Goal: Task Accomplishment & Management: Use online tool/utility

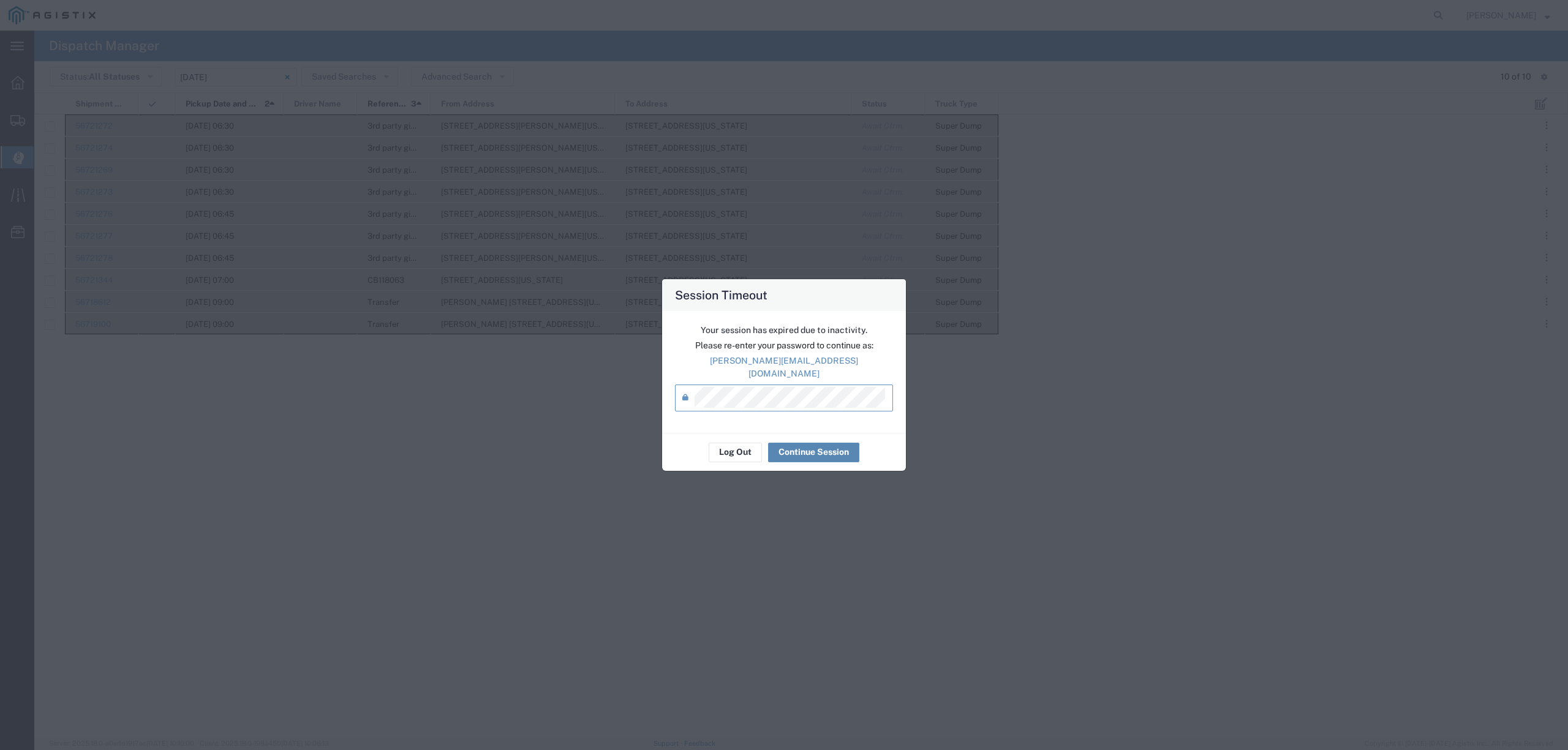
click at [819, 449] on button "Continue Session" at bounding box center [814, 452] width 91 height 20
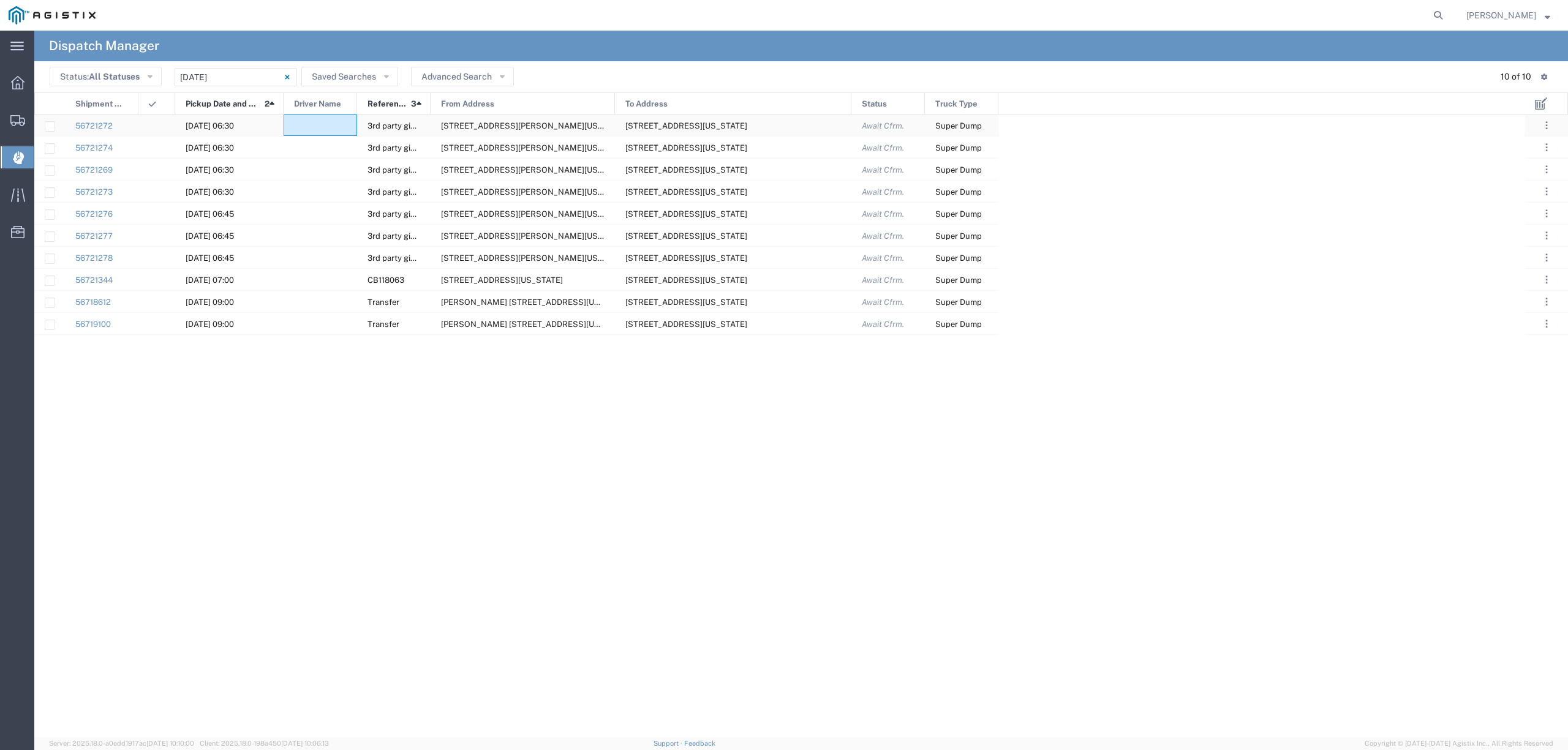
click at [292, 123] on div at bounding box center [320, 125] width 73 height 21
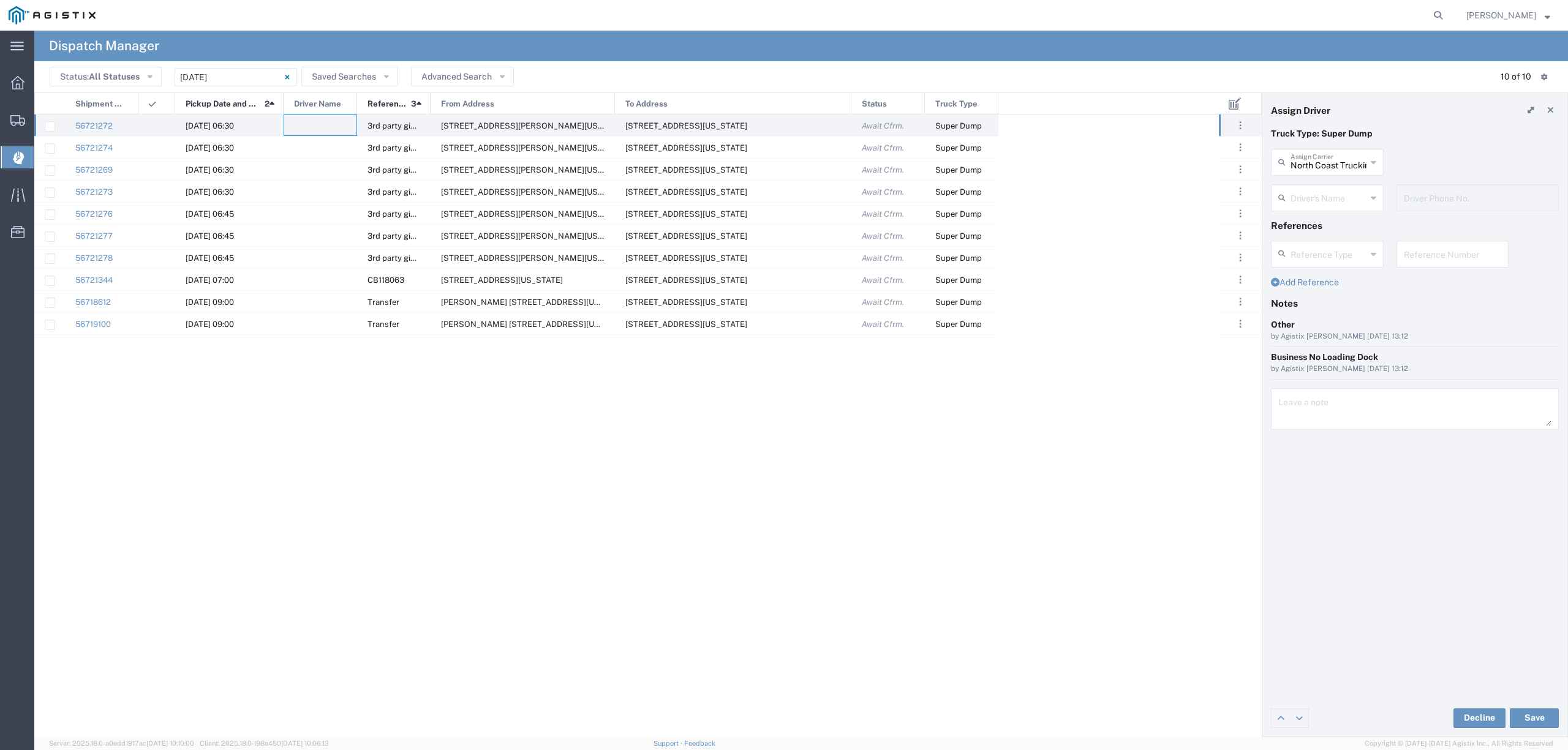
click at [1330, 195] on input "text" at bounding box center [1329, 196] width 76 height 21
click at [1314, 245] on span "[PERSON_NAME]" at bounding box center [1327, 244] width 110 height 19
type input "[PERSON_NAME]"
type input "[PHONE_NUMBER]"
click at [1540, 716] on button "Save" at bounding box center [1534, 718] width 49 height 20
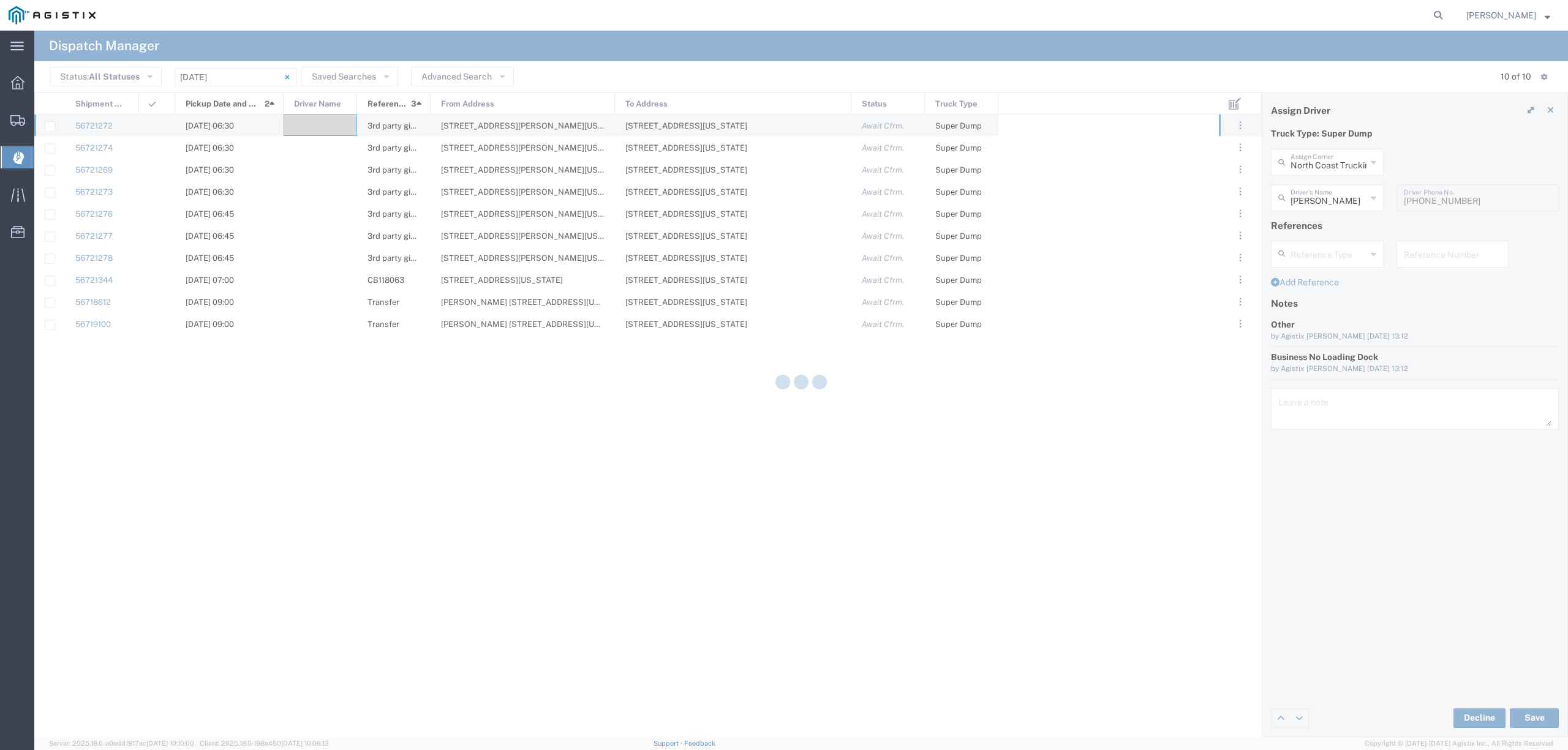
type input "[PERSON_NAME]"
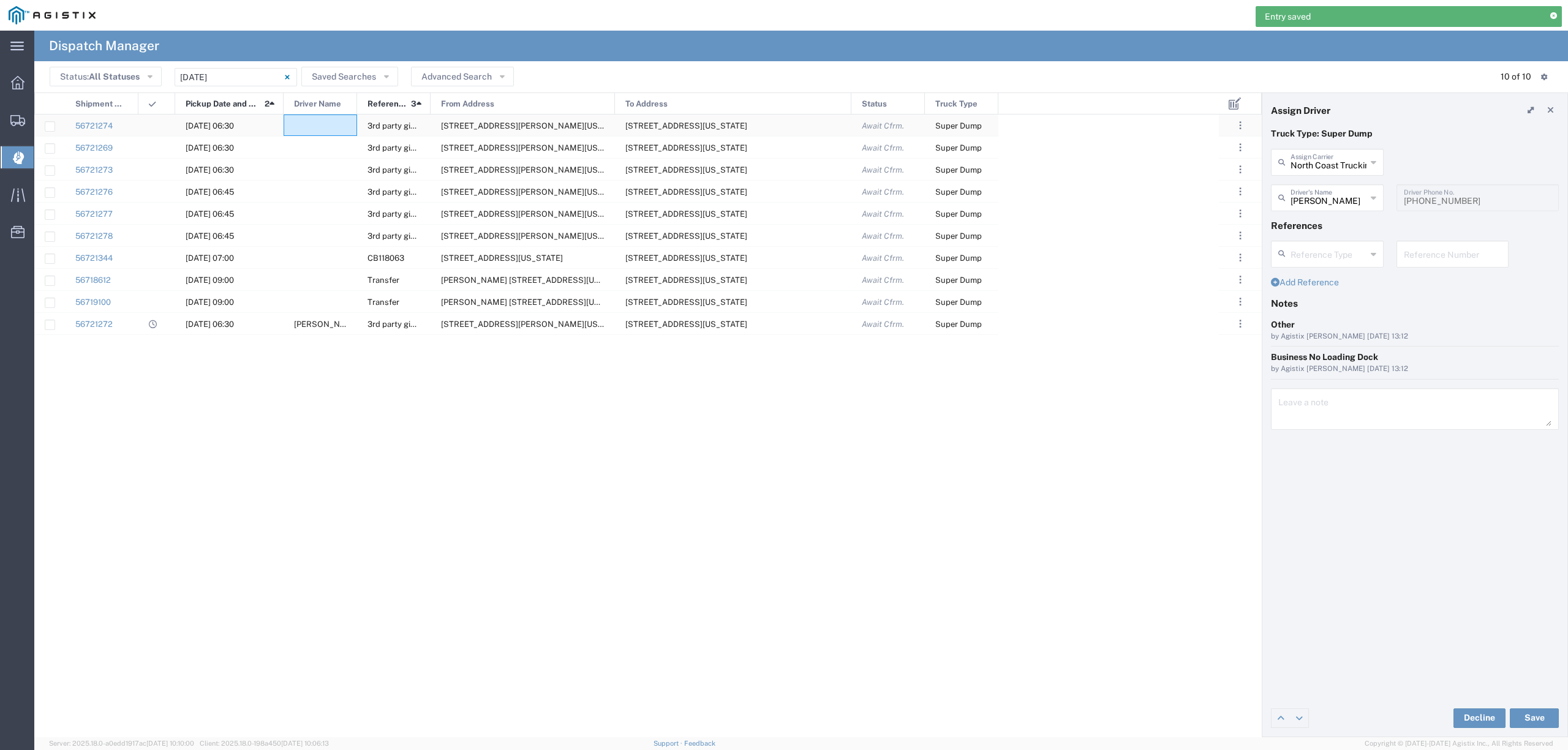
click at [322, 129] on div at bounding box center [320, 125] width 73 height 21
click at [1328, 192] on input "text" at bounding box center [1329, 196] width 76 height 21
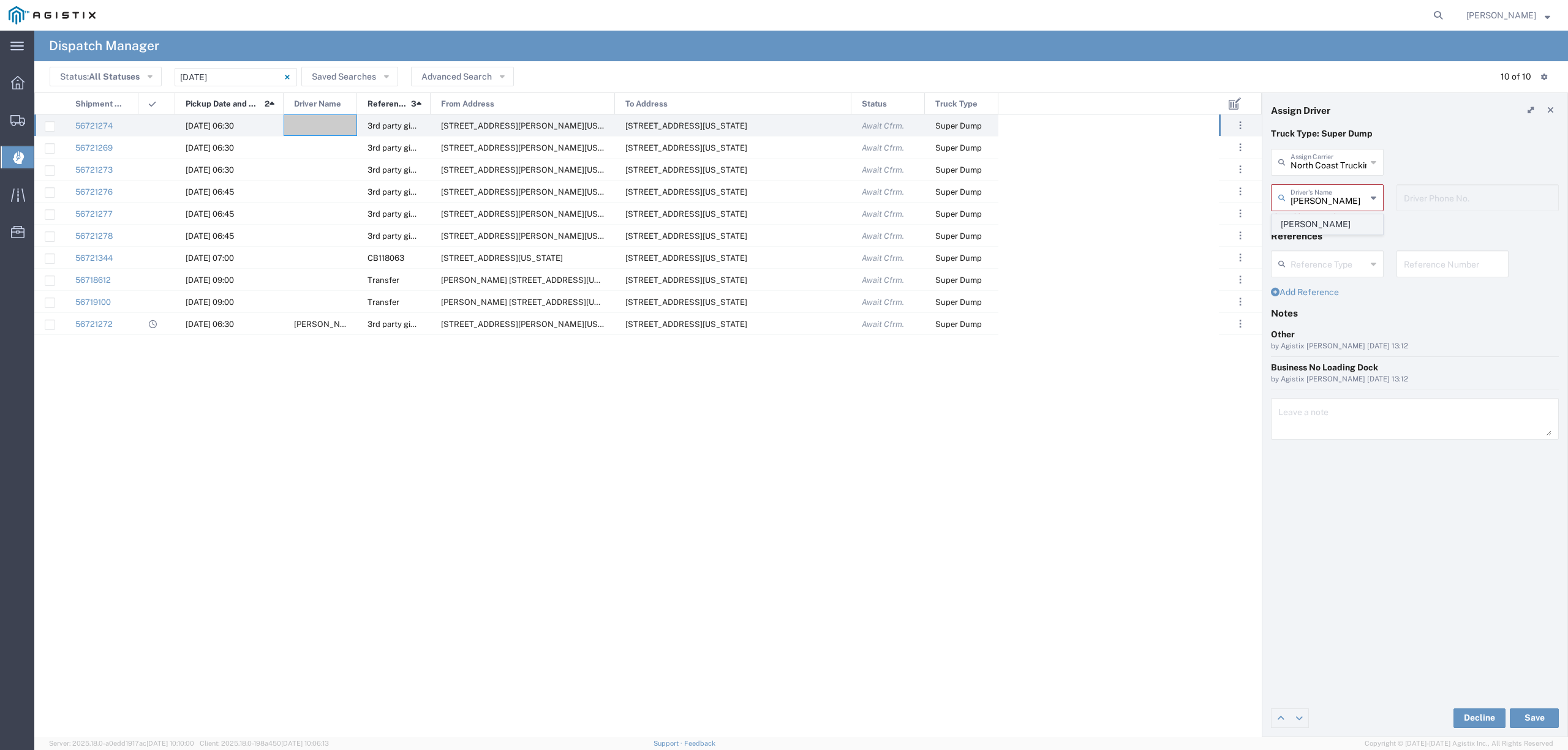
click at [1332, 216] on span "[PERSON_NAME]" at bounding box center [1327, 224] width 110 height 19
type input "[PERSON_NAME]"
type input "5105865617"
click at [1525, 720] on button "Save" at bounding box center [1534, 718] width 49 height 20
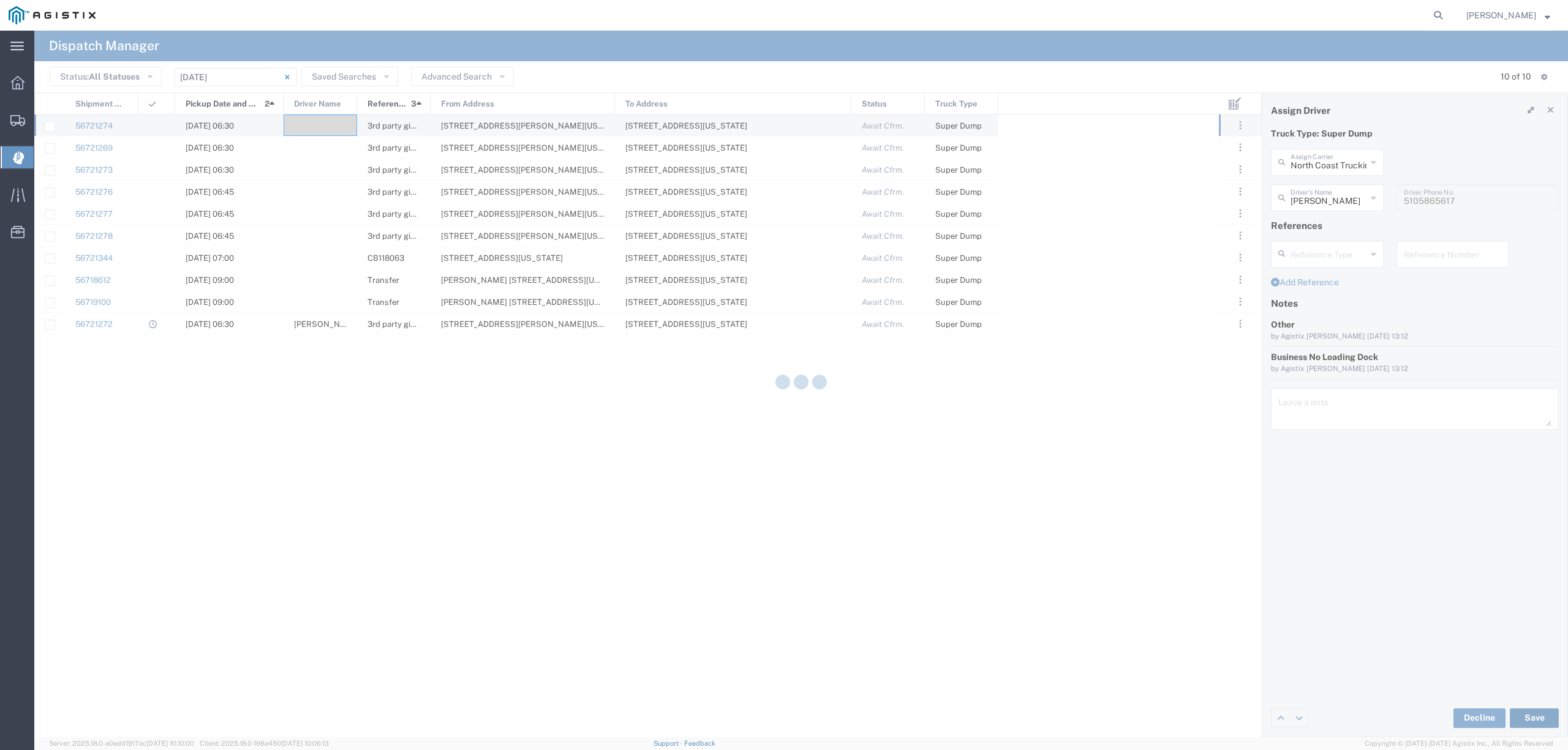
type input "[PERSON_NAME]"
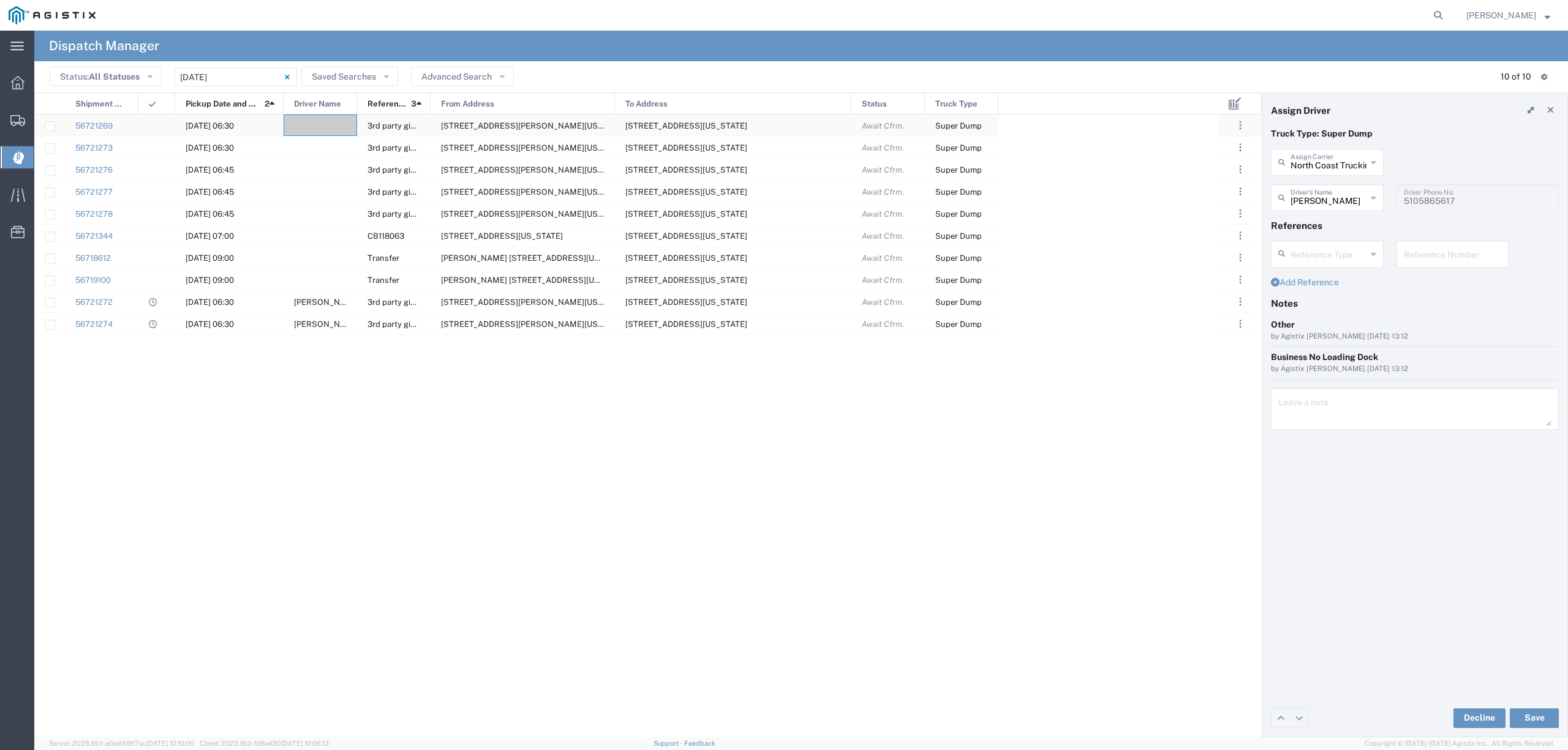
click at [322, 126] on div at bounding box center [320, 125] width 73 height 21
click at [1344, 161] on input "text" at bounding box center [1329, 161] width 76 height 21
click at [1354, 187] on span "[PERSON_NAME] Carriers Inc" at bounding box center [1327, 199] width 110 height 38
type input "[PERSON_NAME] Carriers Inc"
click at [1341, 199] on input "text" at bounding box center [1329, 196] width 77 height 21
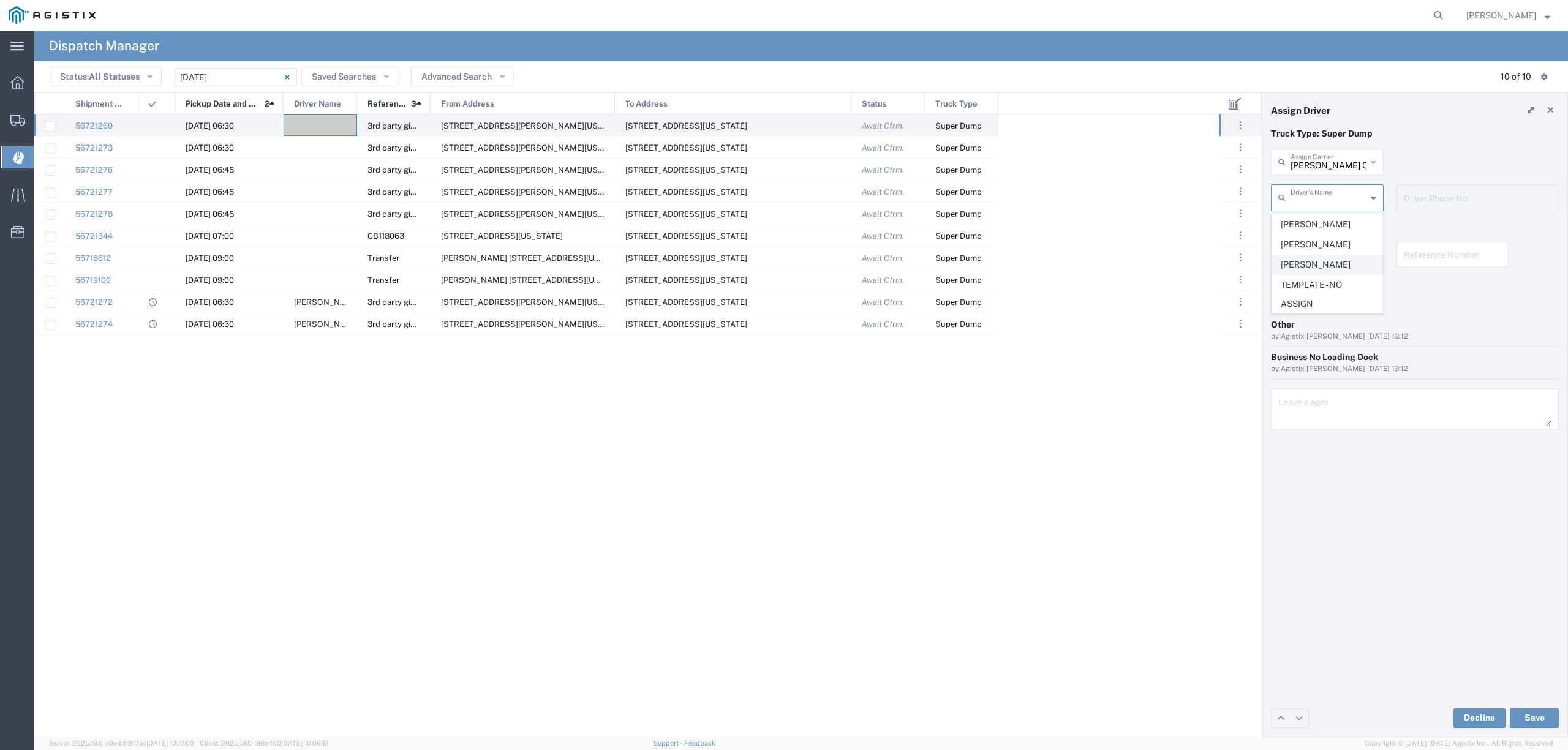
click at [1344, 272] on span "[PERSON_NAME]" at bounding box center [1327, 264] width 110 height 19
type input "[PERSON_NAME]"
type input "[PHONE_NUMBER]"
click at [305, 130] on div at bounding box center [320, 125] width 73 height 21
click at [1540, 720] on button "Save" at bounding box center [1534, 718] width 49 height 20
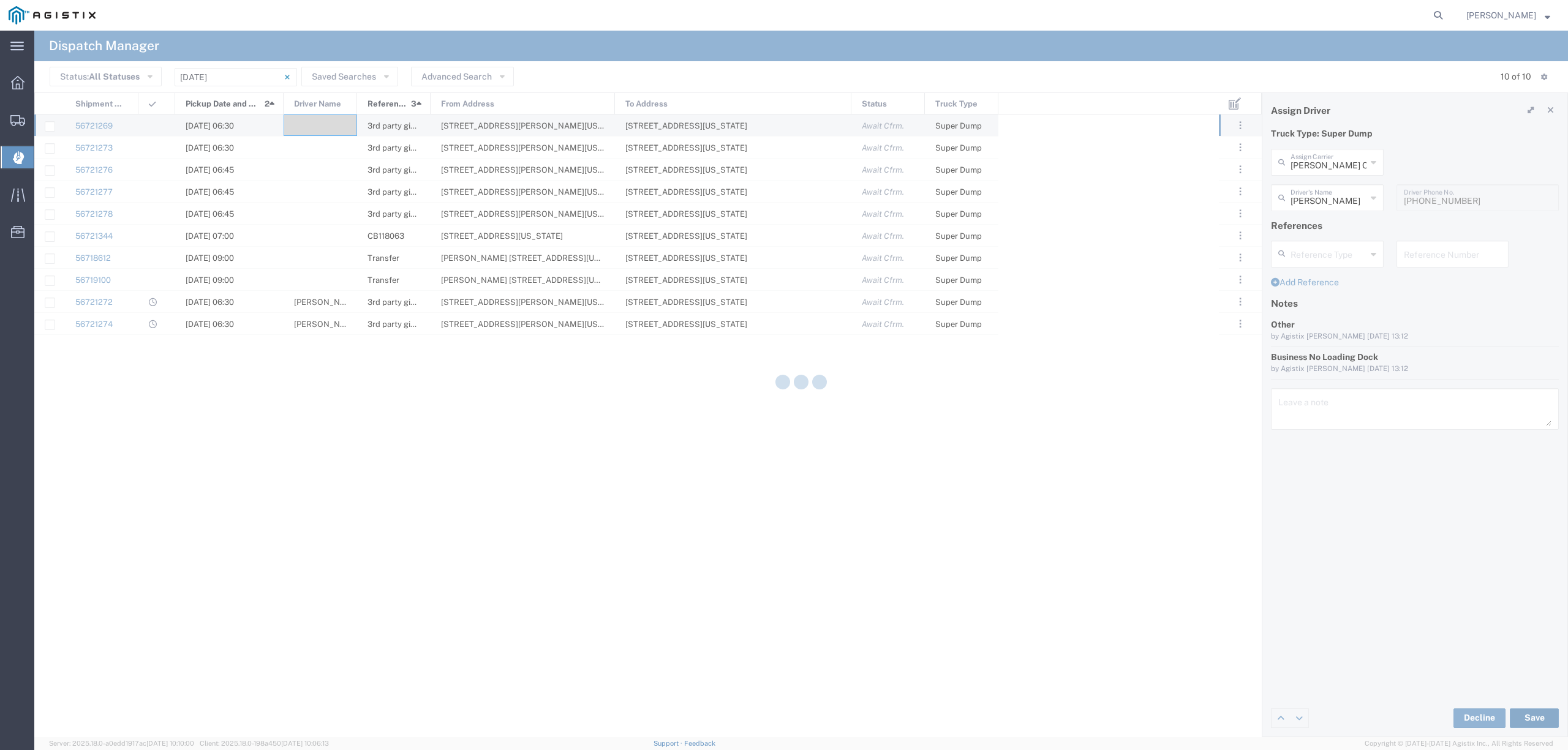
type input "[PERSON_NAME]"
type input "[PERSON_NAME] Carriers Inc"
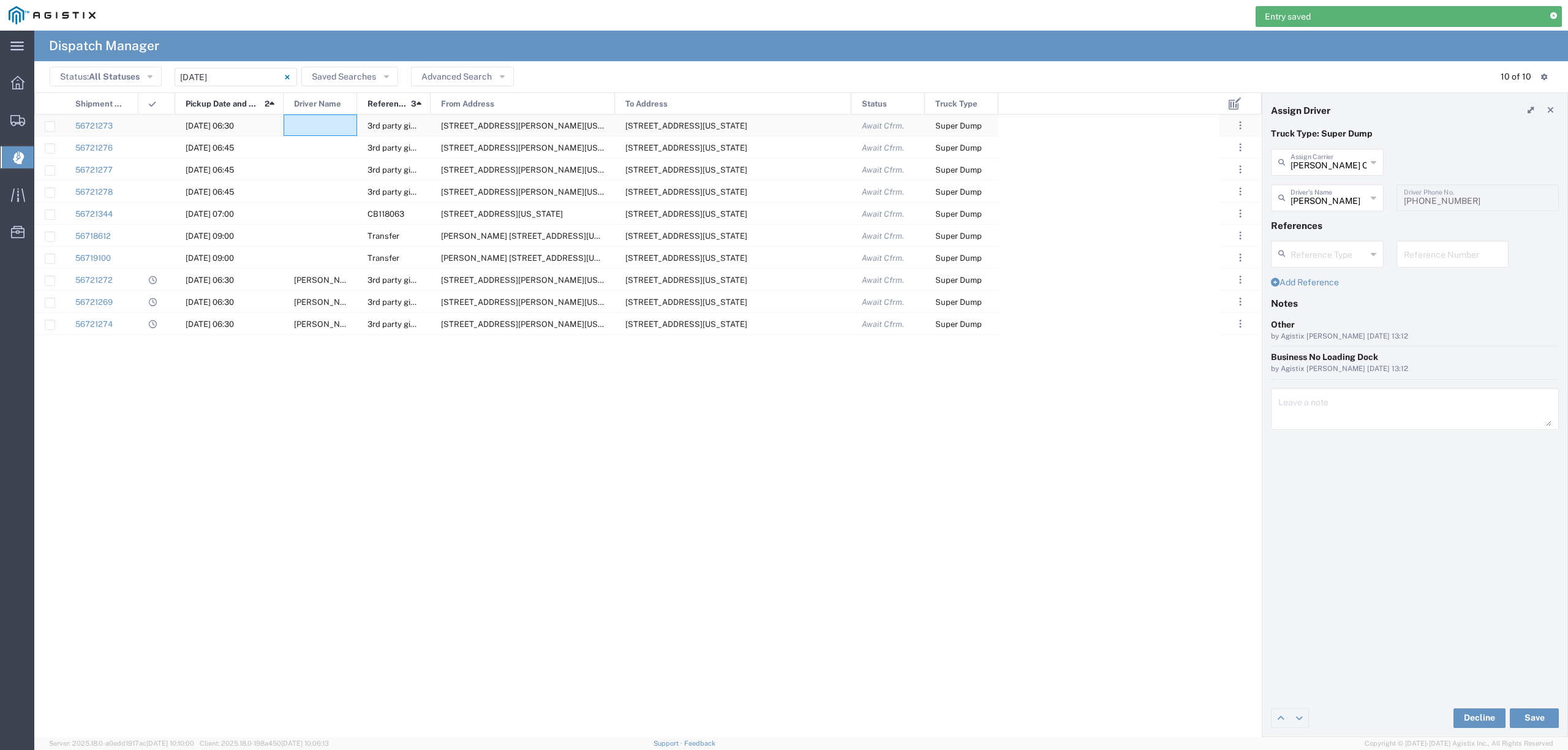
click at [322, 126] on div at bounding box center [320, 125] width 73 height 21
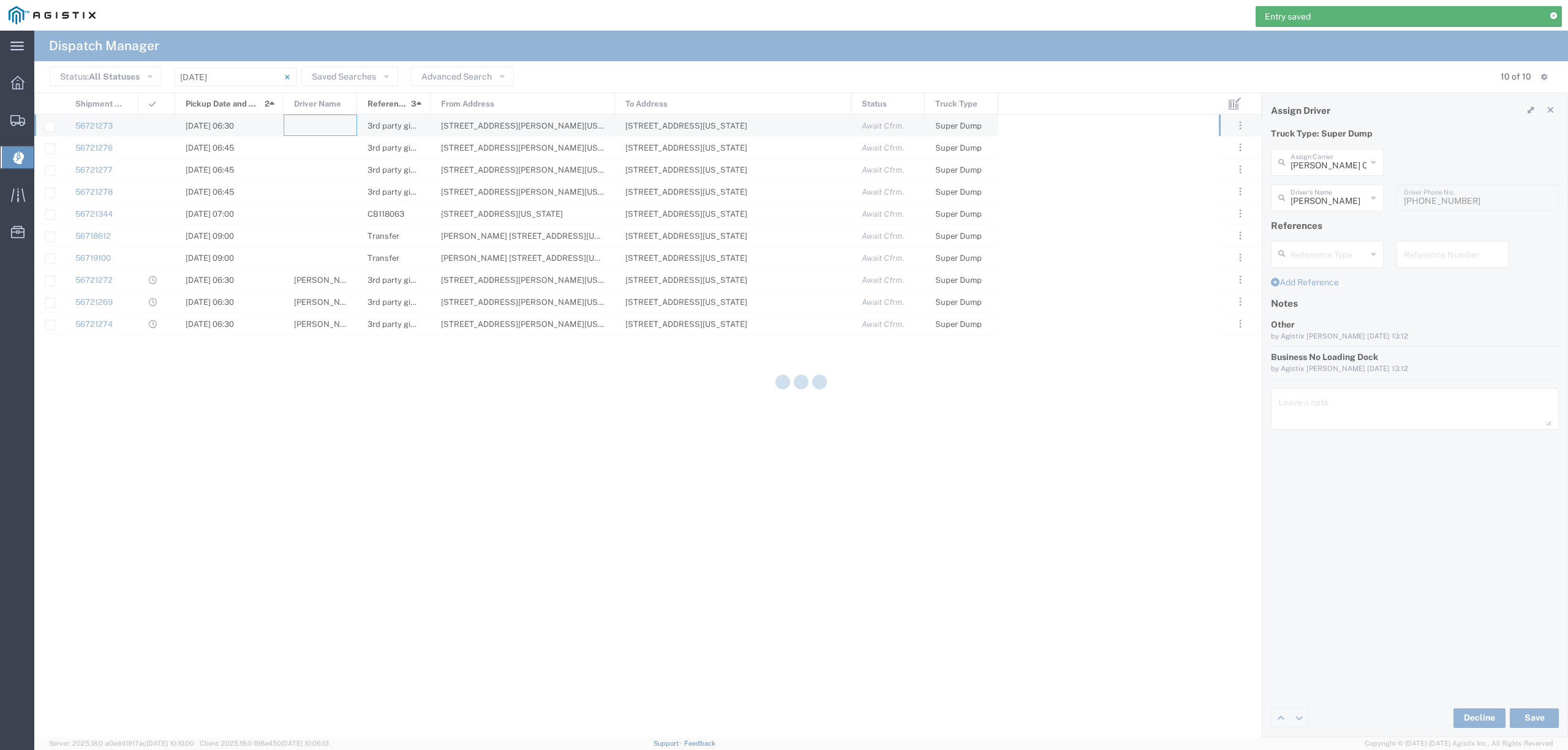
type input "North Coast Trucking"
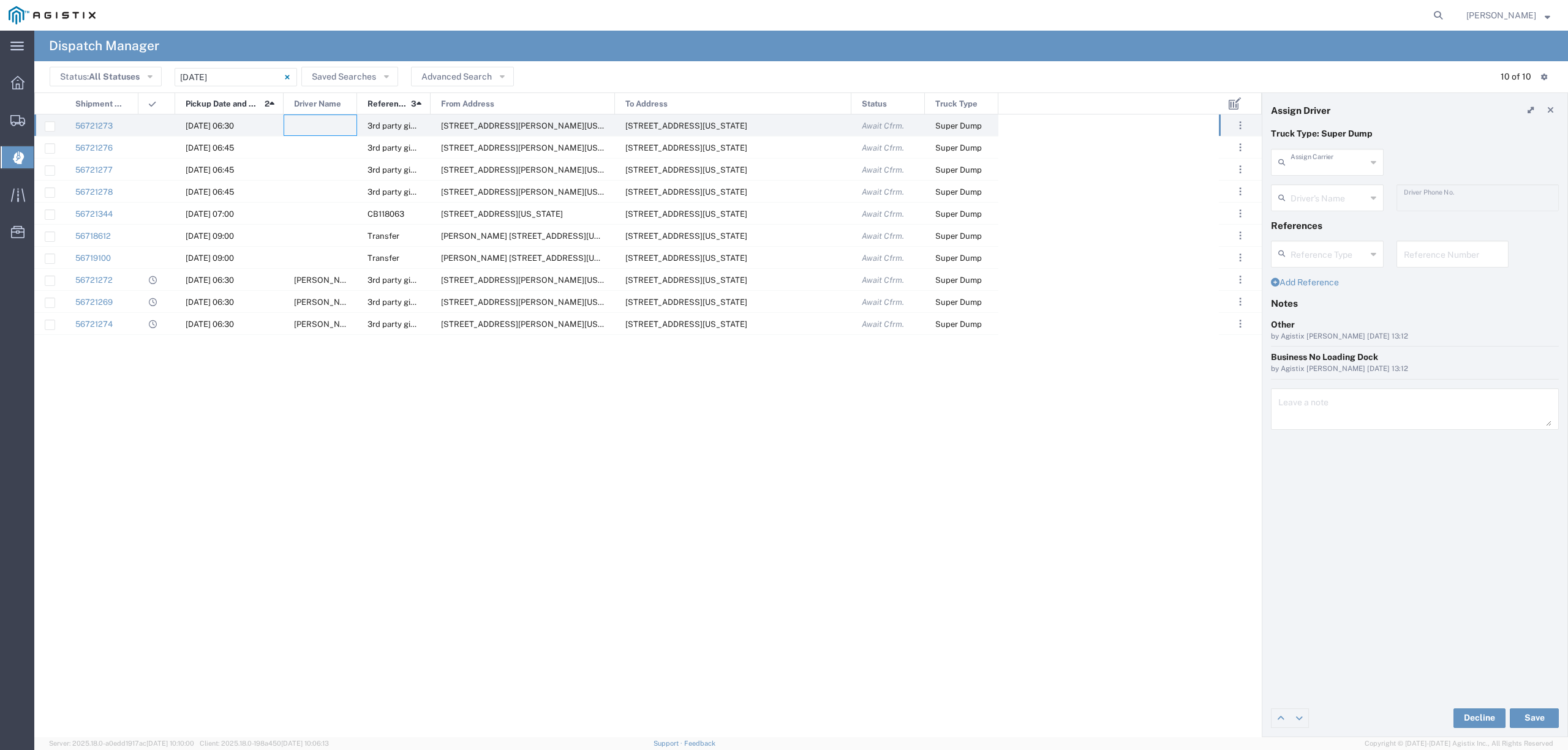
click at [1334, 165] on input "text" at bounding box center [1329, 161] width 76 height 21
click at [1349, 189] on span "V&V Trucking LLC" at bounding box center [1327, 189] width 110 height 19
type input "V&V Trucking LLC"
click at [1339, 192] on input "text" at bounding box center [1329, 196] width 77 height 21
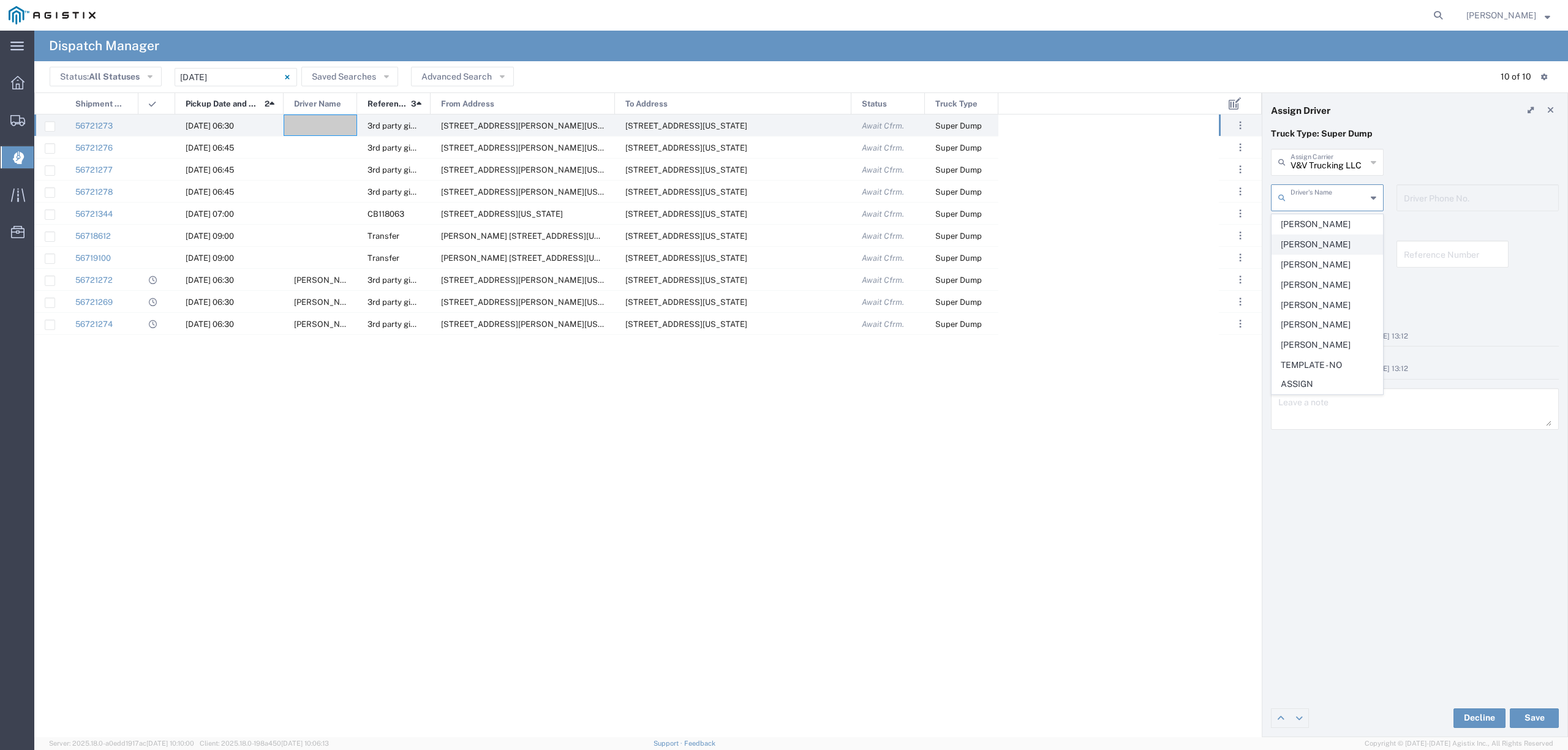
click at [1318, 245] on span "[PERSON_NAME]" at bounding box center [1327, 244] width 110 height 19
type input "[PERSON_NAME]"
type input "5107754104"
click at [1520, 716] on button "Save" at bounding box center [1534, 718] width 49 height 20
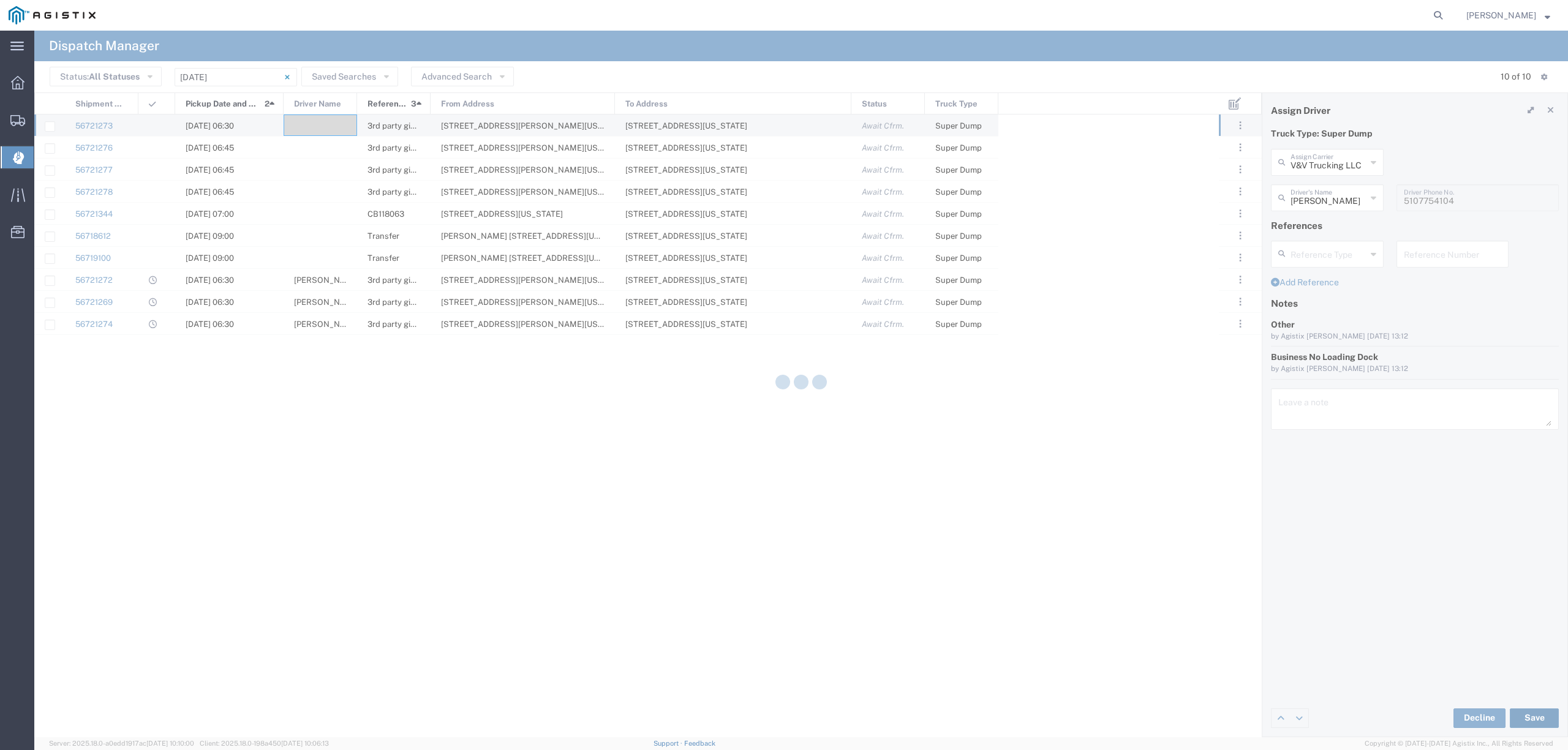
type input "[PERSON_NAME]"
type input "V&V Trucking LLC"
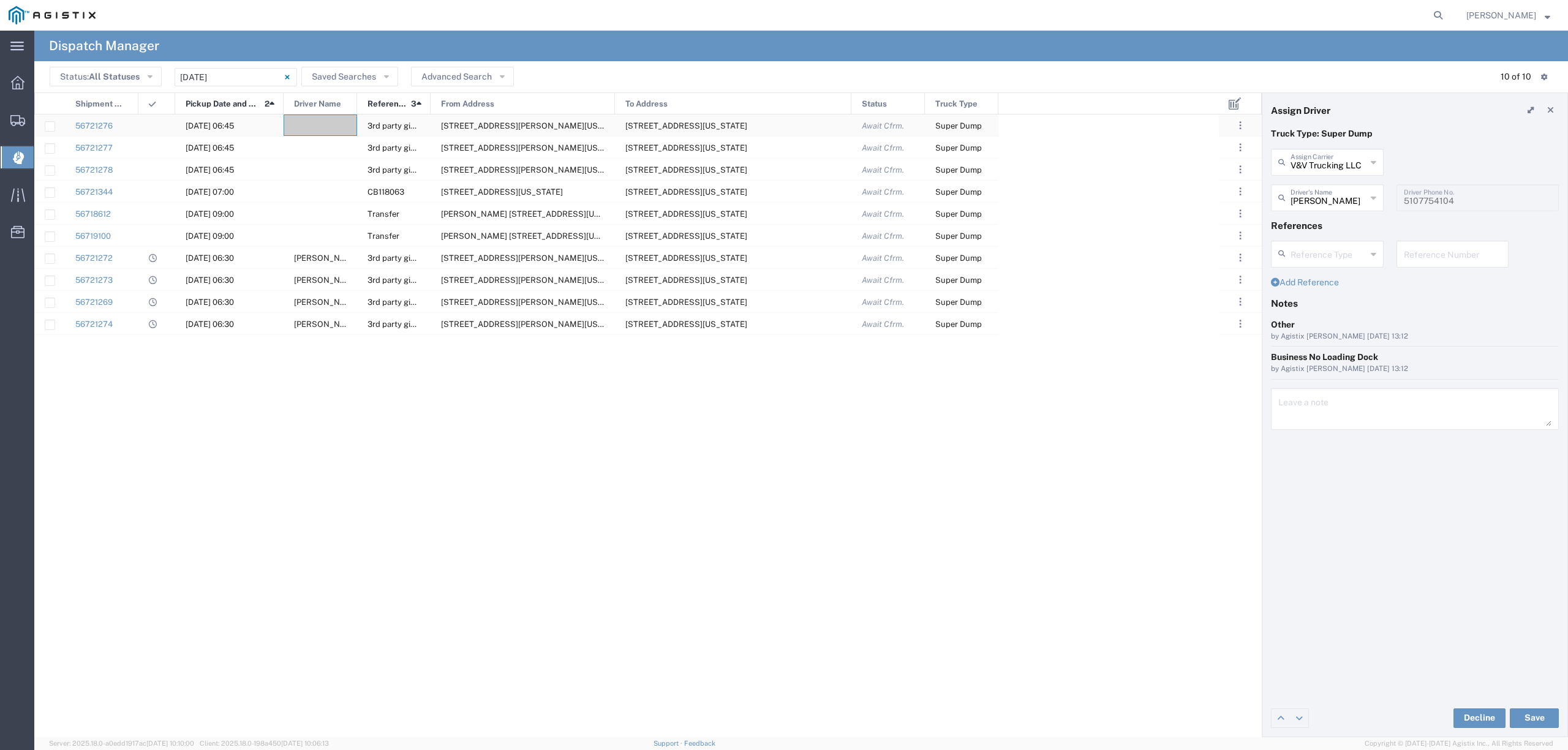
click at [307, 127] on div at bounding box center [320, 125] width 73 height 21
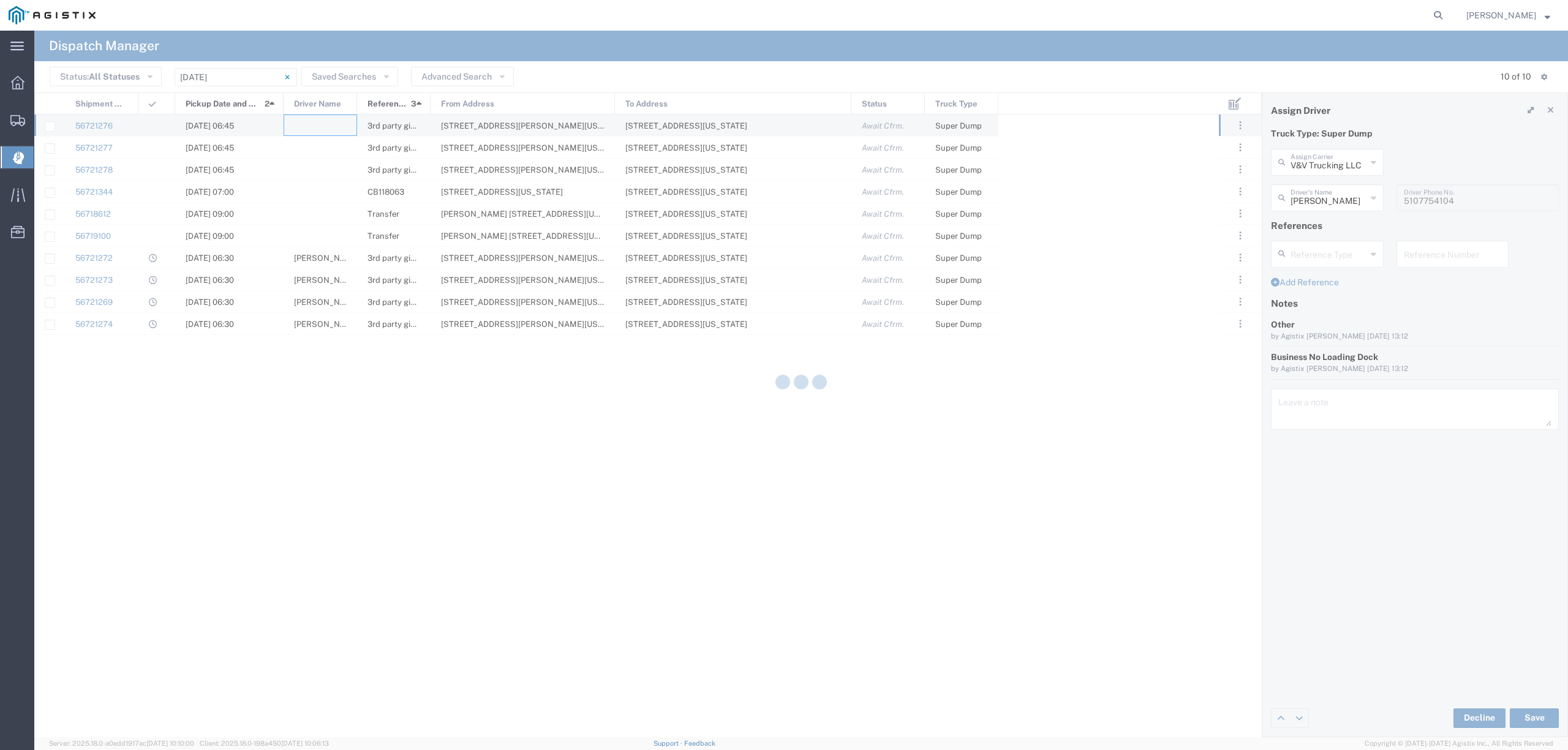
type input "North Coast Trucking"
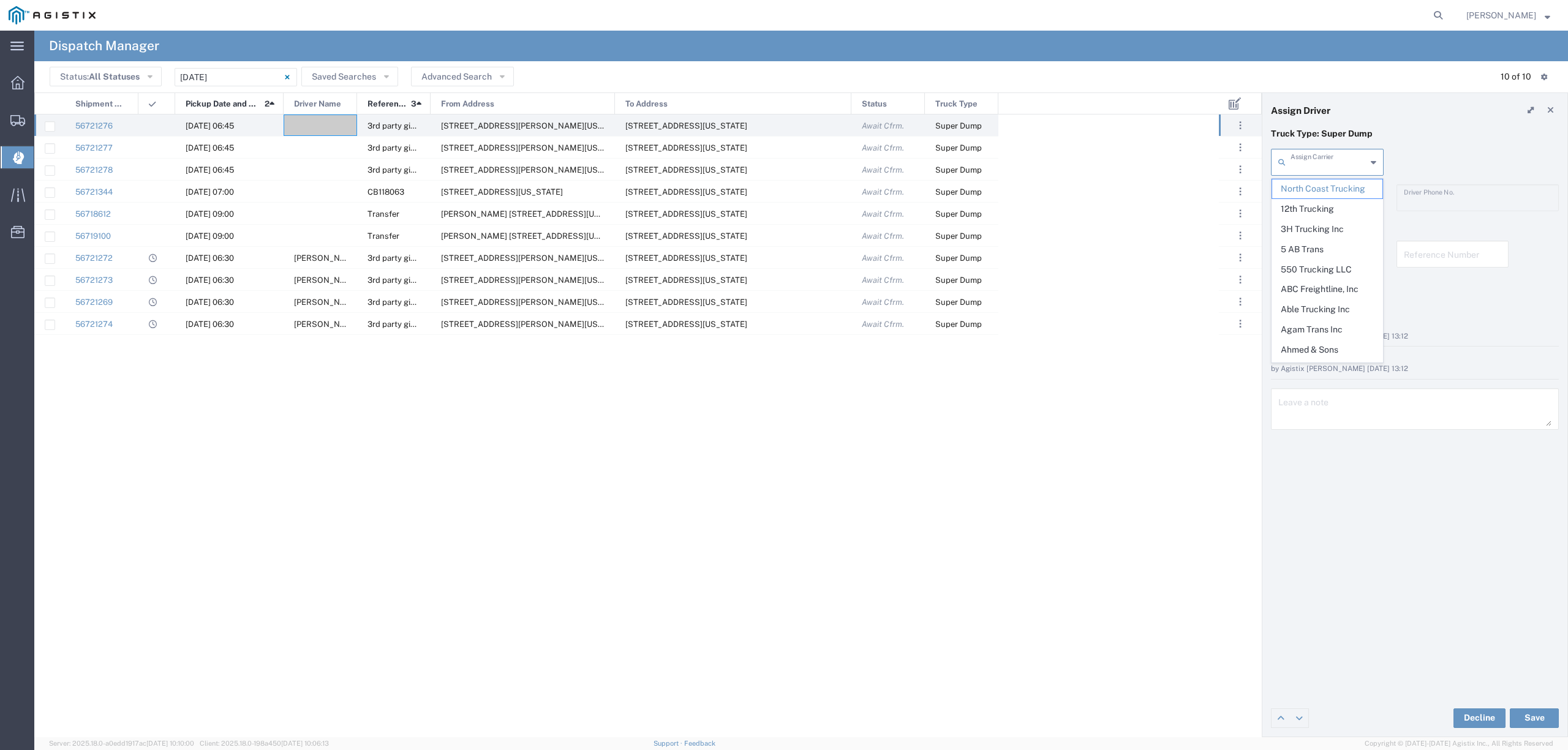
click at [1336, 164] on input "text" at bounding box center [1329, 161] width 76 height 21
click at [1341, 183] on span "Ajeezy Trucking, LLC" at bounding box center [1327, 189] width 110 height 19
type input "Ajeezy Trucking, LLC"
click at [1316, 199] on input "text" at bounding box center [1329, 196] width 77 height 21
click at [1332, 226] on span "[PERSON_NAME]" at bounding box center [1327, 224] width 110 height 19
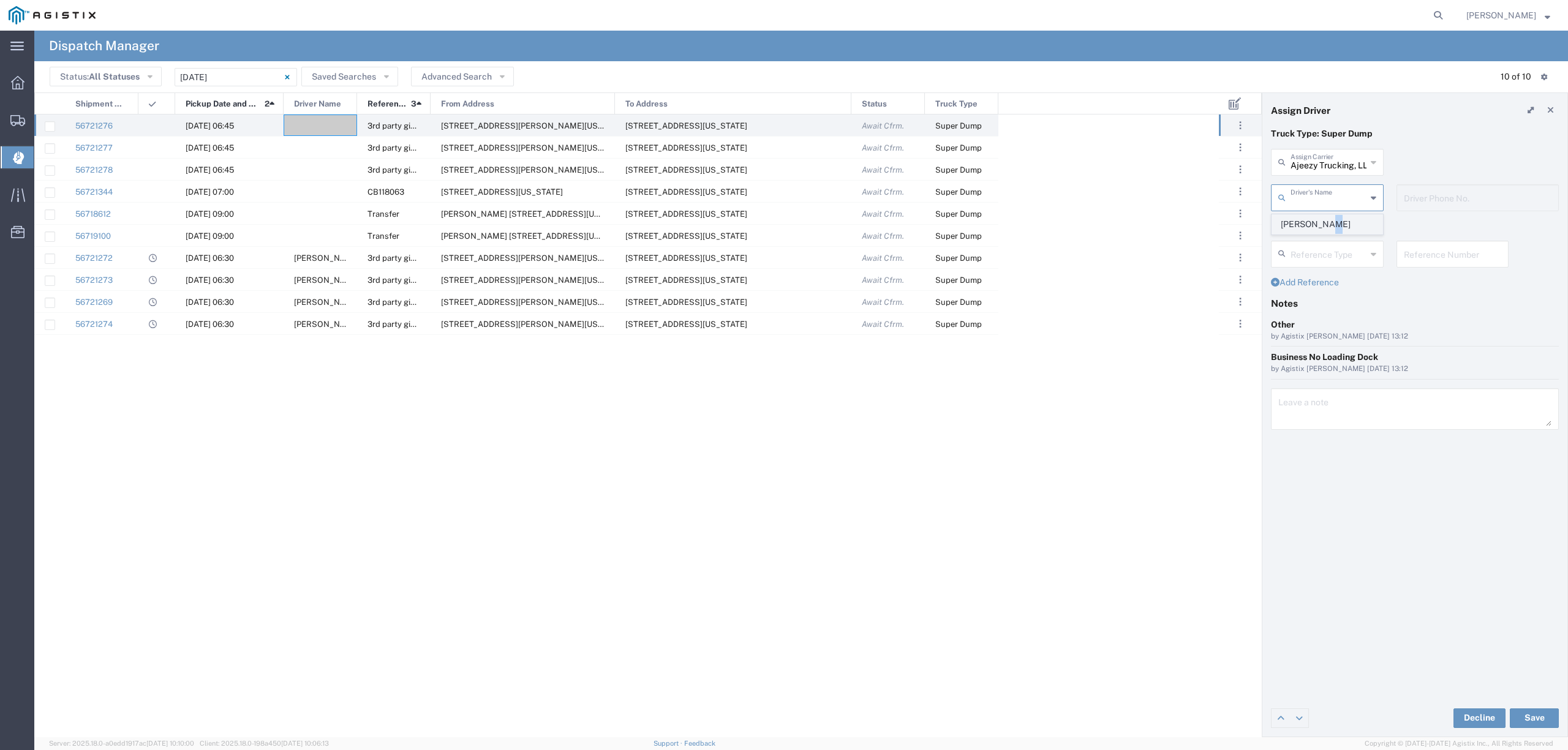
type input "[PERSON_NAME]"
type input "[PHONE_NUMBER]"
click at [1535, 711] on button "Save" at bounding box center [1534, 718] width 49 height 20
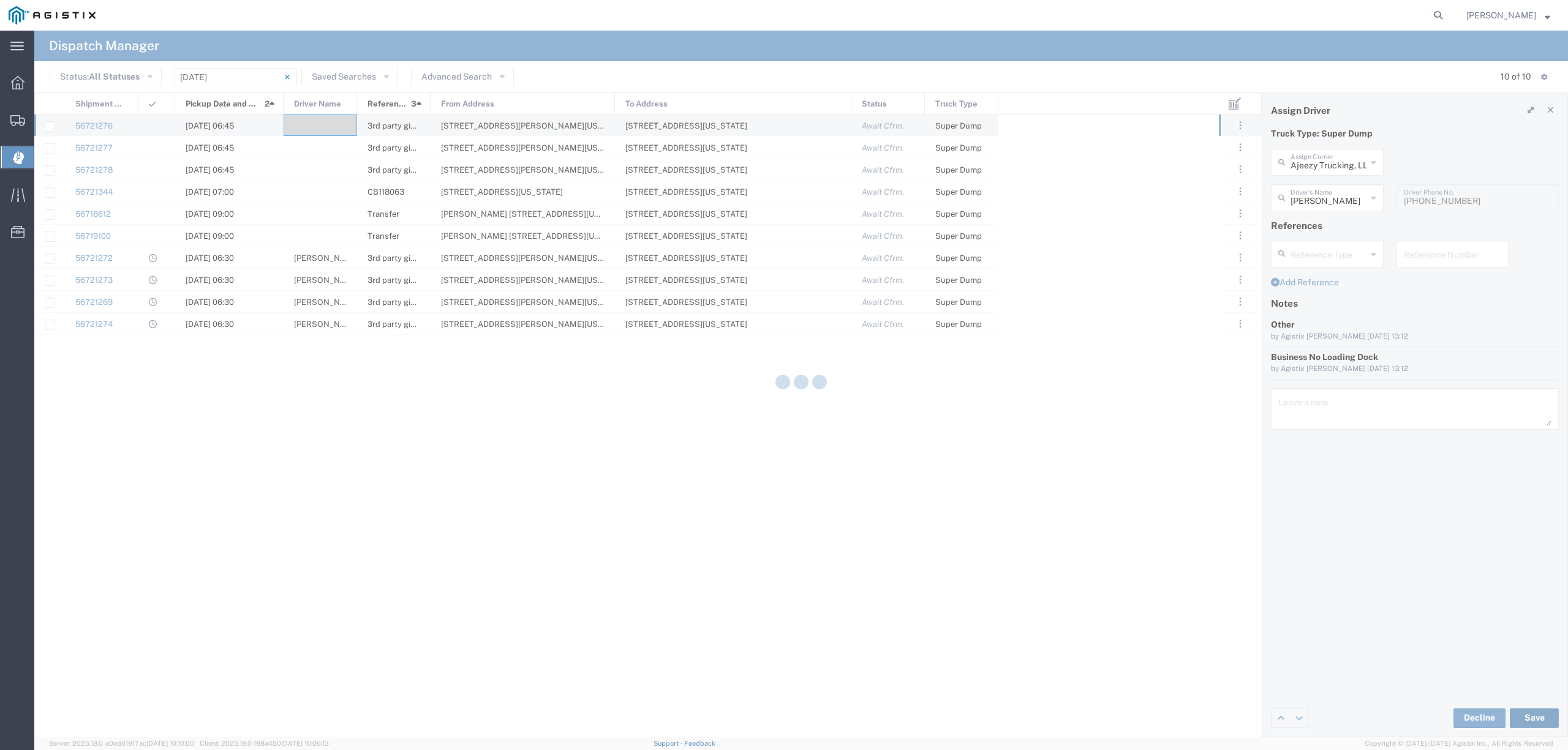
type input "[PERSON_NAME]"
type input "Ajeezy Trucking, LLC"
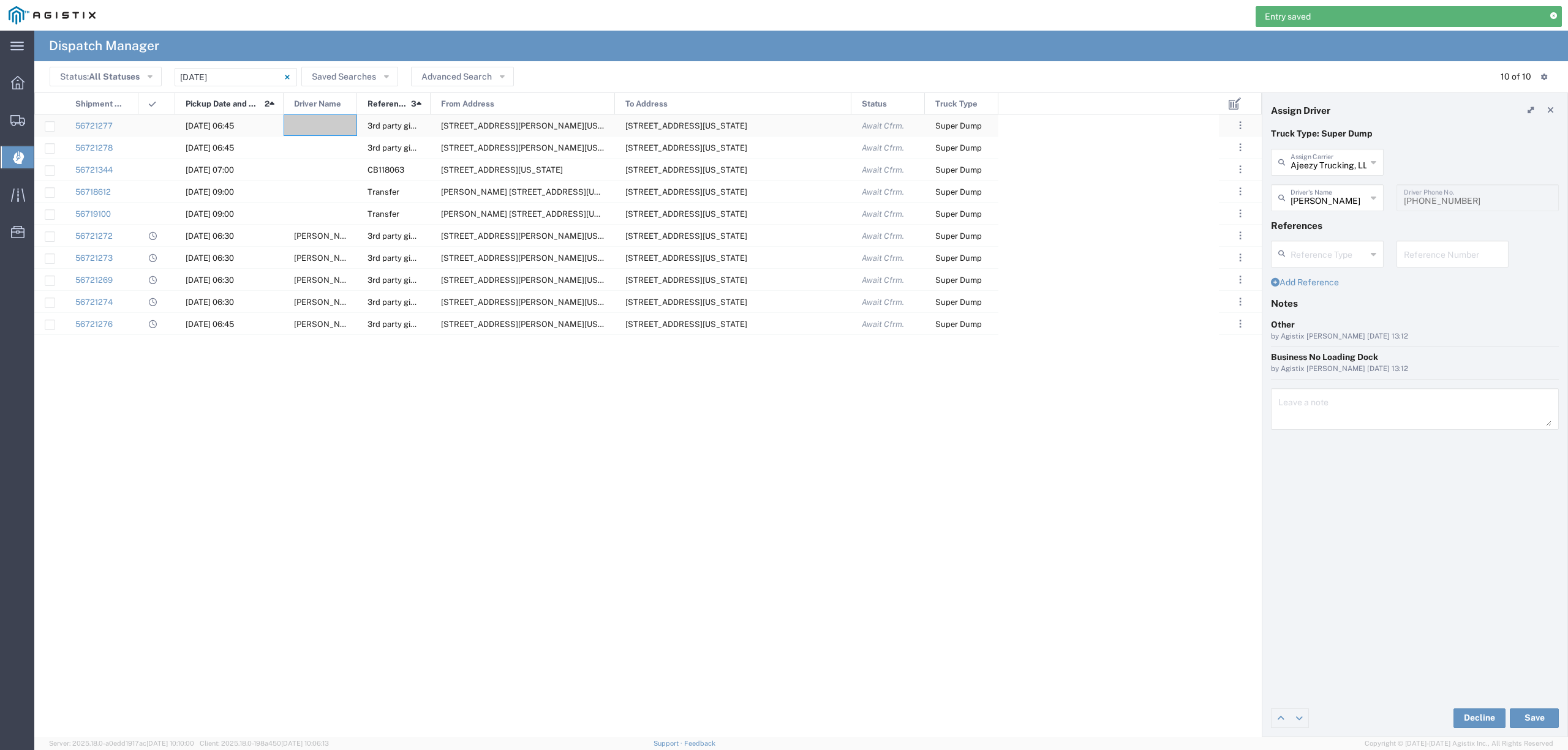
click at [332, 120] on div at bounding box center [320, 125] width 73 height 21
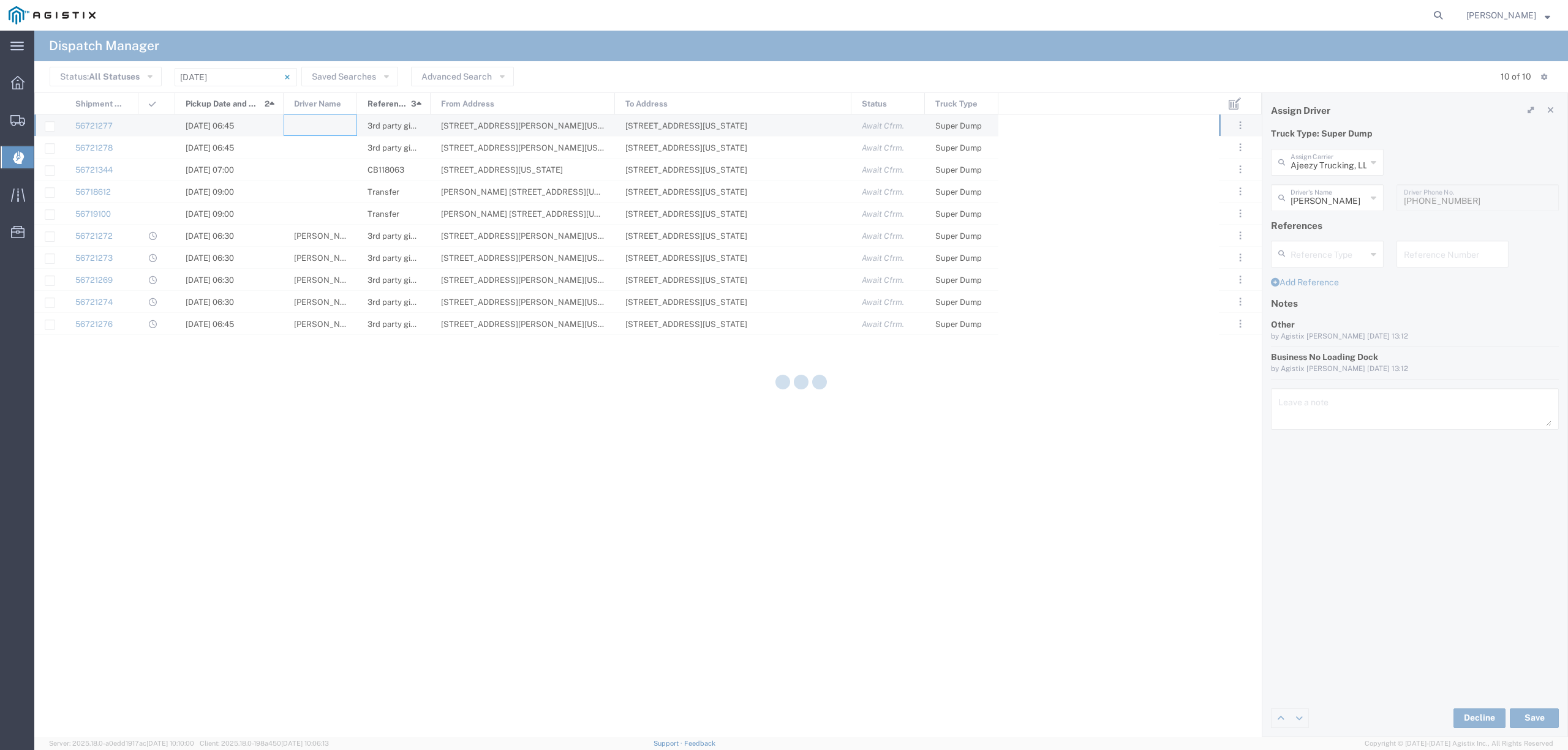
type input "North Coast Trucking"
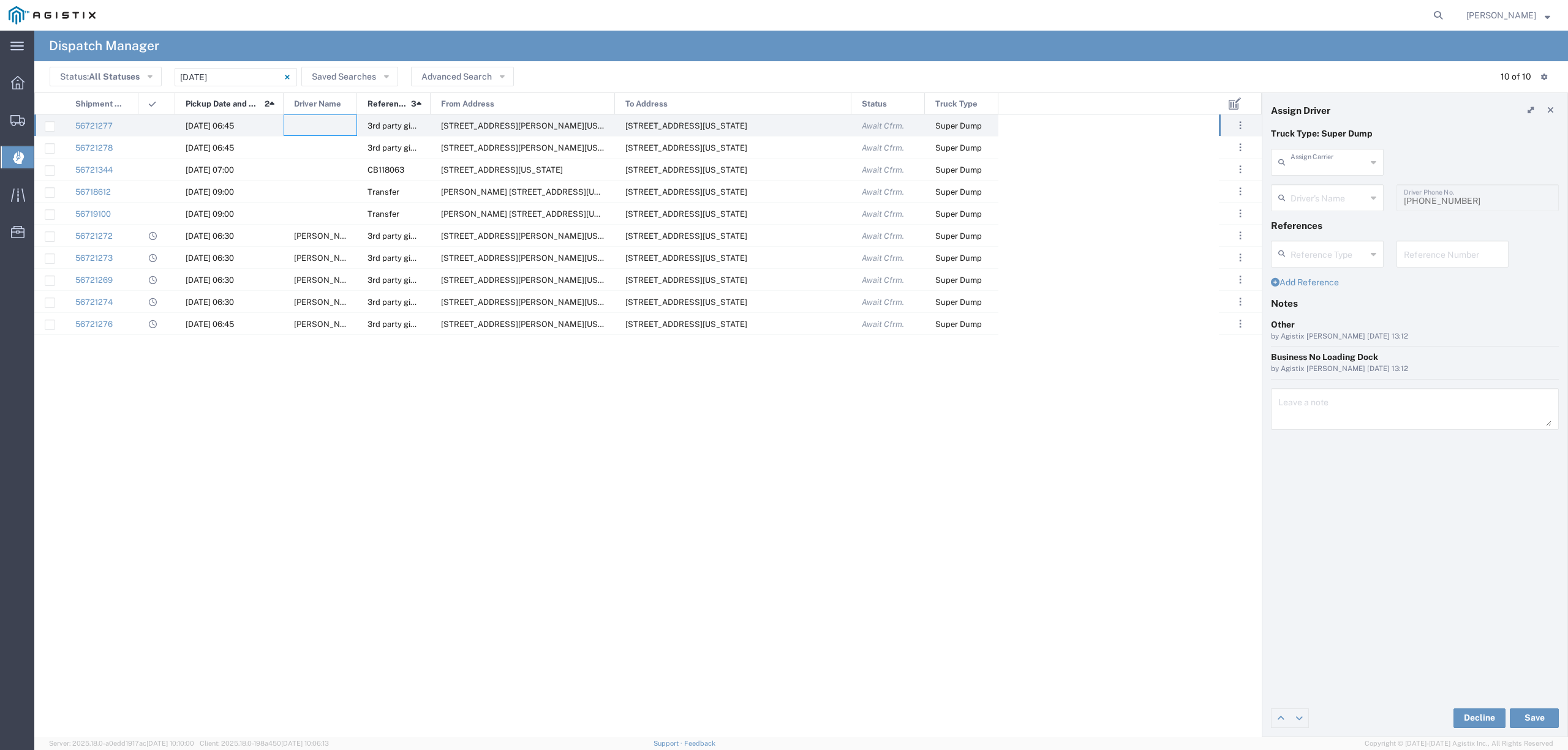
click at [1306, 159] on input "text" at bounding box center [1329, 161] width 76 height 21
click at [1309, 187] on span "[PERSON_NAME] Transportation Inc" at bounding box center [1327, 199] width 110 height 38
type input "[PERSON_NAME] Transportation Inc"
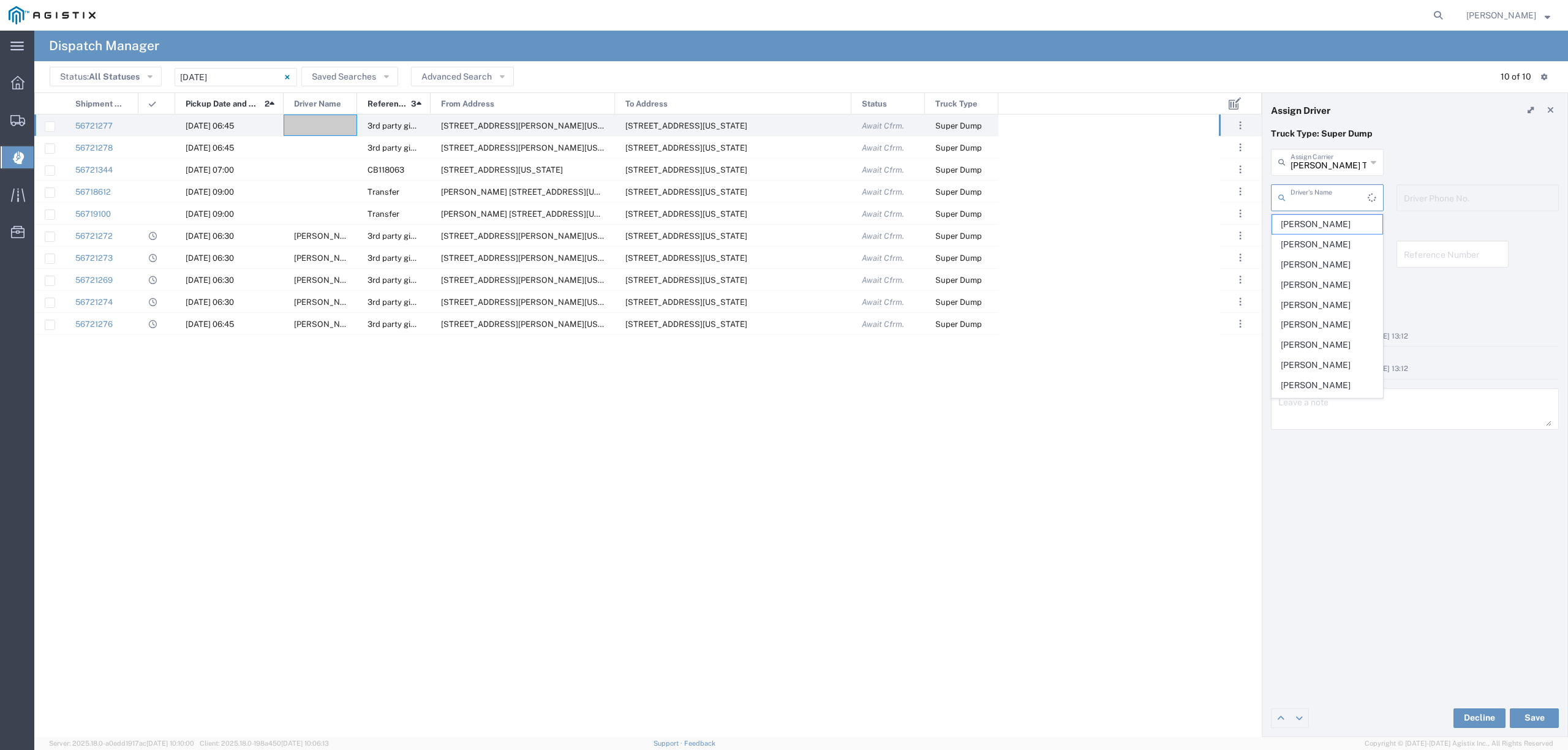
click at [1314, 192] on input "text" at bounding box center [1329, 196] width 77 height 21
click at [1300, 222] on span "[PERSON_NAME]" at bounding box center [1327, 224] width 110 height 19
type input "[PERSON_NAME]"
type input "[PHONE_NUMBER]"
click at [1538, 714] on button "Save" at bounding box center [1534, 718] width 49 height 20
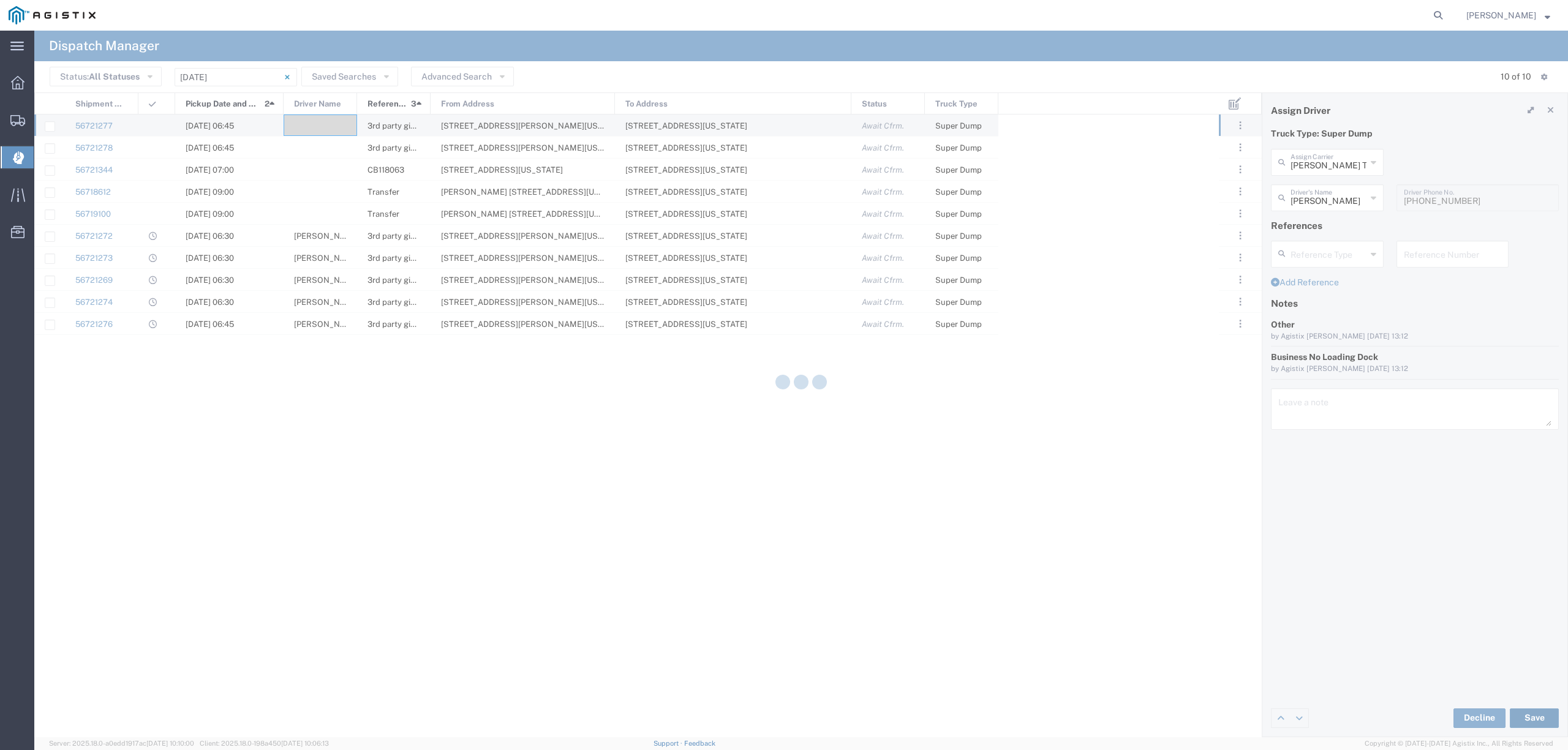
type input "[PERSON_NAME]"
type input "[PERSON_NAME] Transportation Inc"
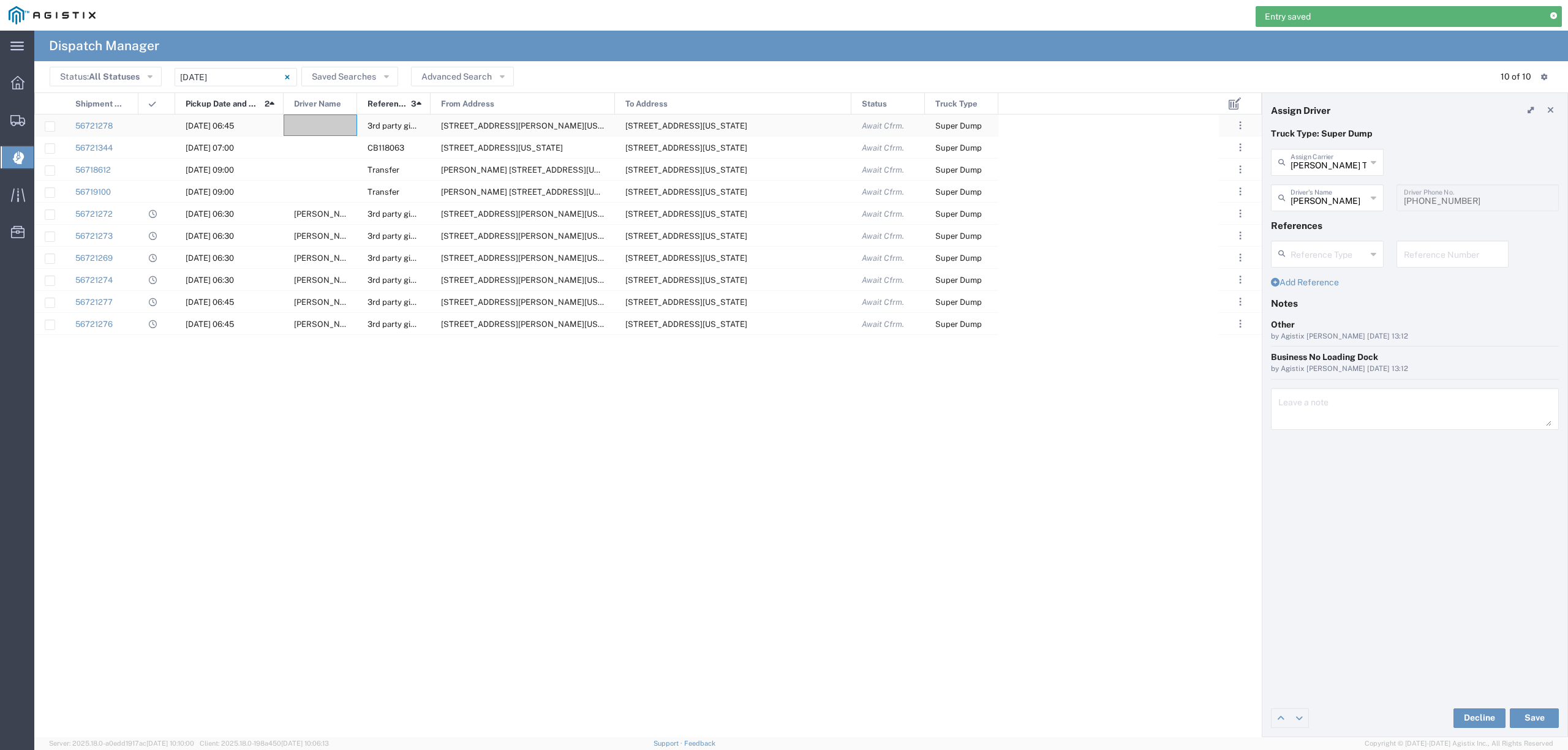
click at [321, 123] on div at bounding box center [320, 125] width 73 height 21
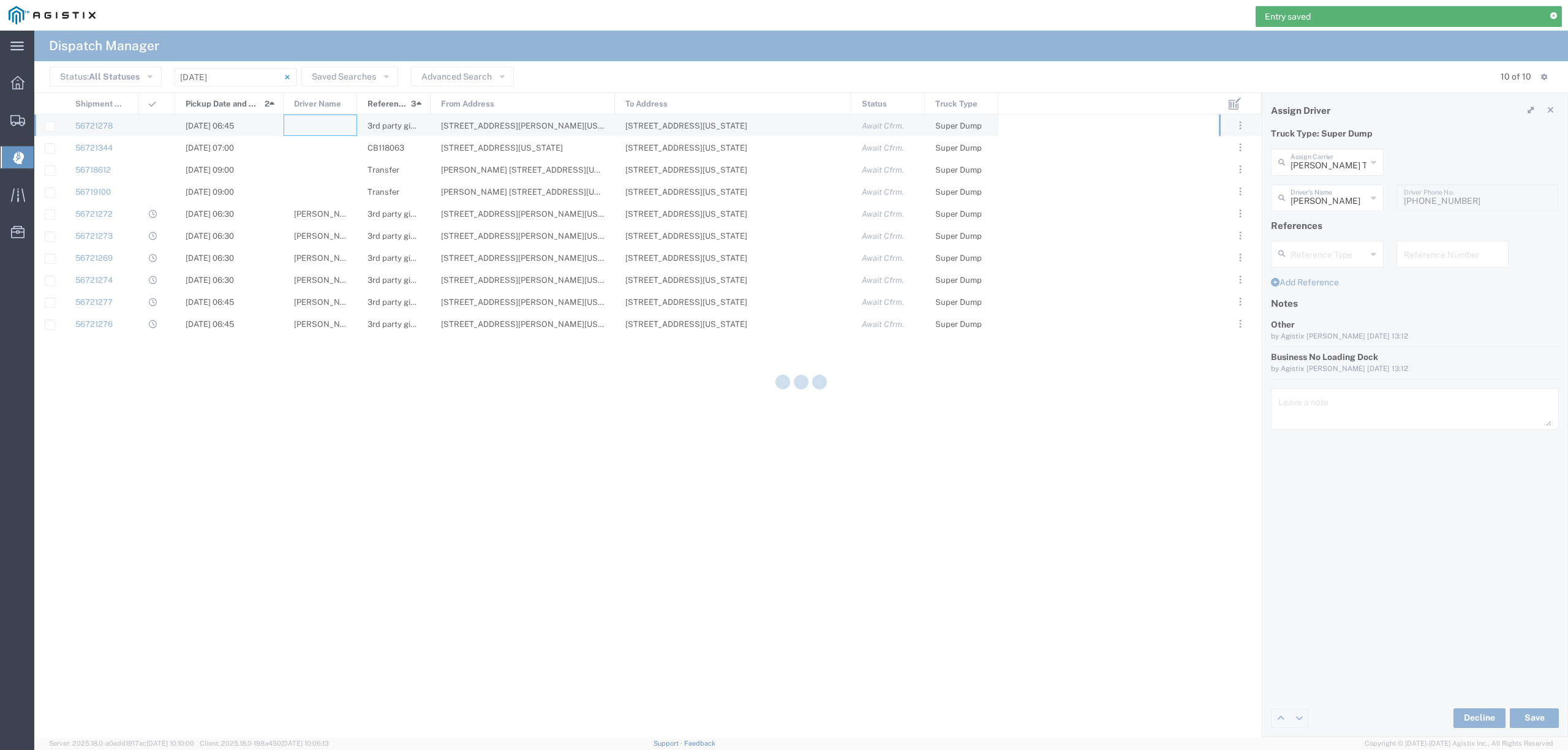
type input "North Coast Trucking"
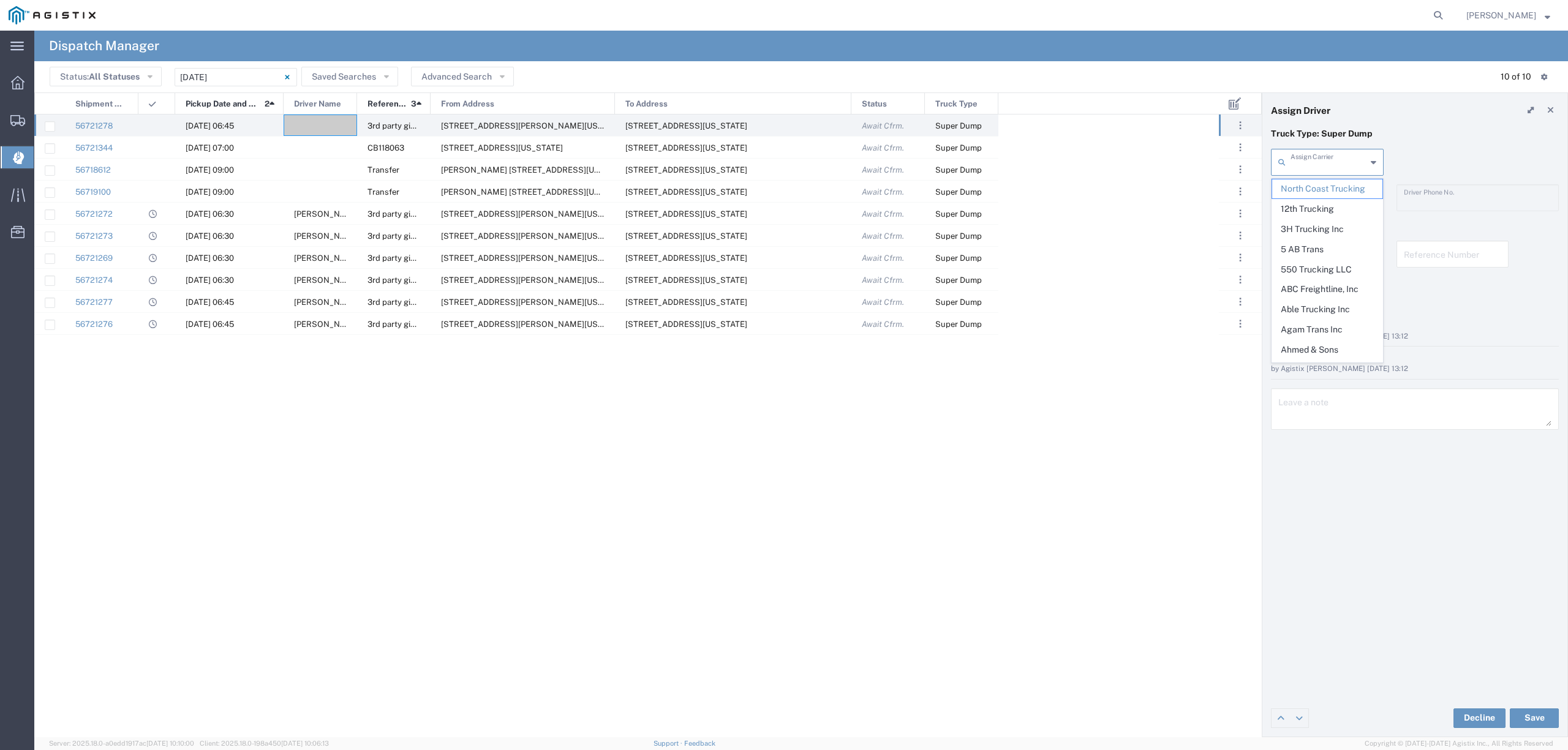
click at [1326, 167] on input "text" at bounding box center [1329, 161] width 76 height 21
type input "n"
type input "b"
type input "s"
click at [1323, 187] on span "[PERSON_NAME] Trucking" at bounding box center [1327, 199] width 110 height 38
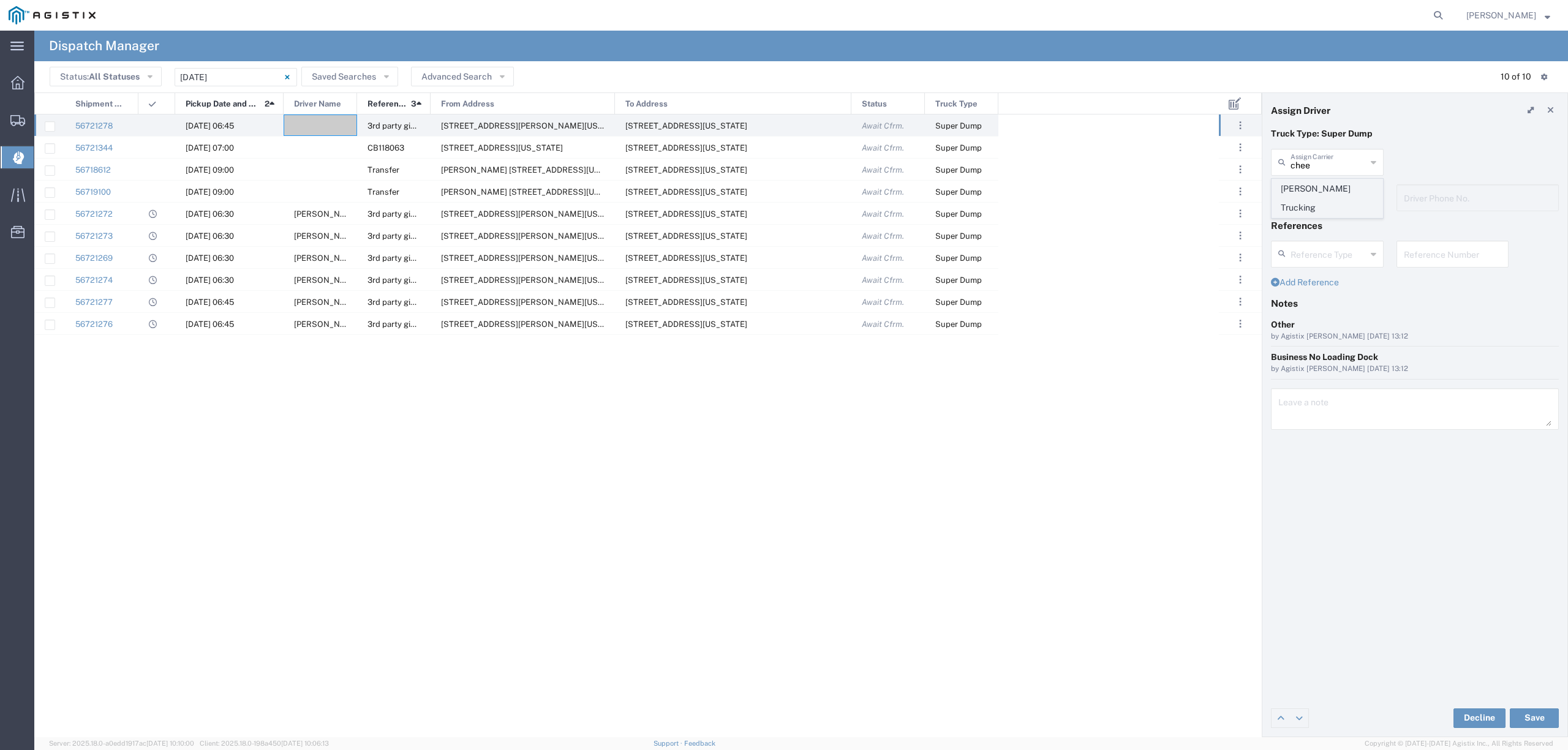
type input "[PERSON_NAME] Trucking"
click at [1322, 192] on input "text" at bounding box center [1329, 196] width 77 height 21
click at [1324, 219] on span "[PERSON_NAME]" at bounding box center [1327, 224] width 110 height 19
type input "[PERSON_NAME]"
type input "9162957474"
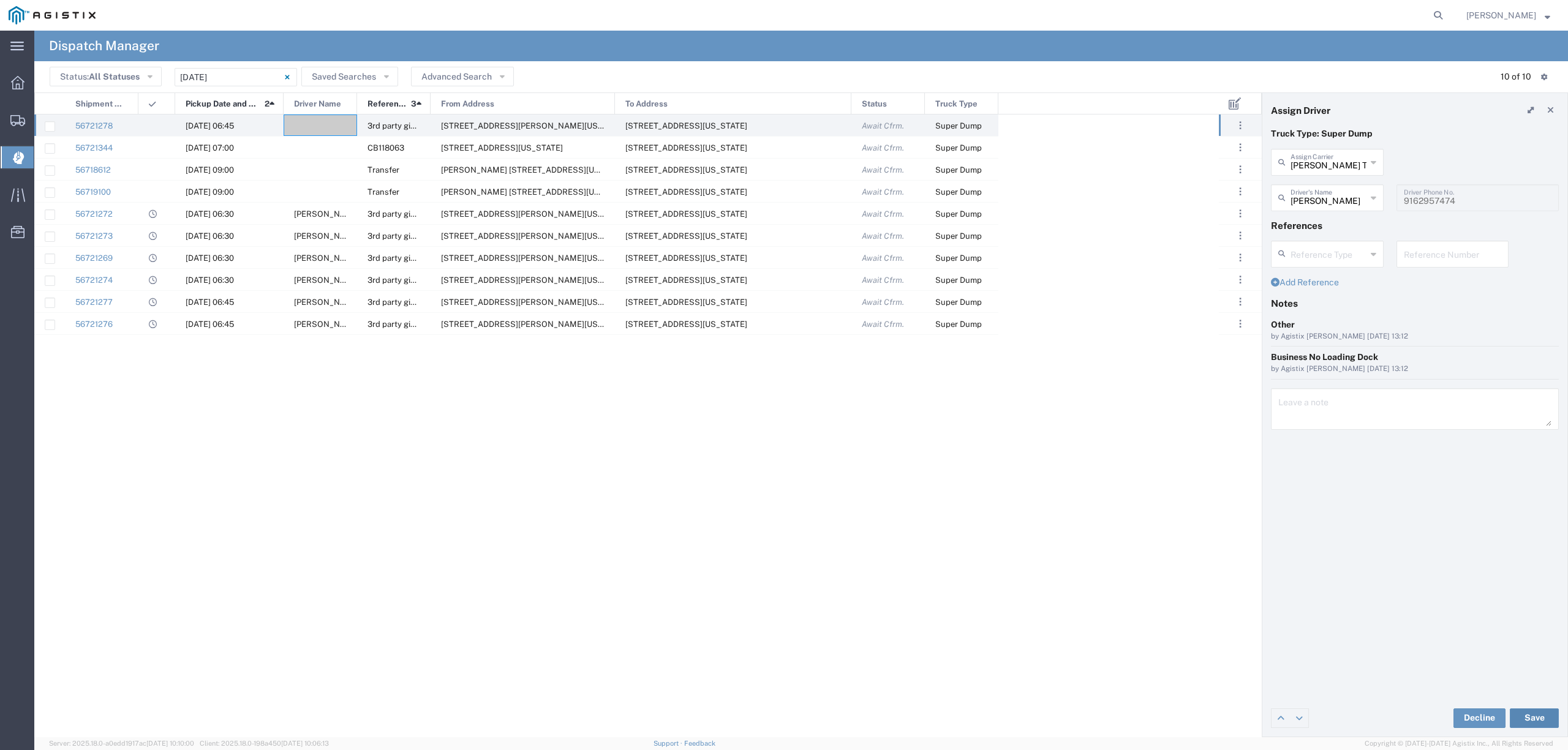
click at [1528, 713] on button "Save" at bounding box center [1534, 718] width 49 height 20
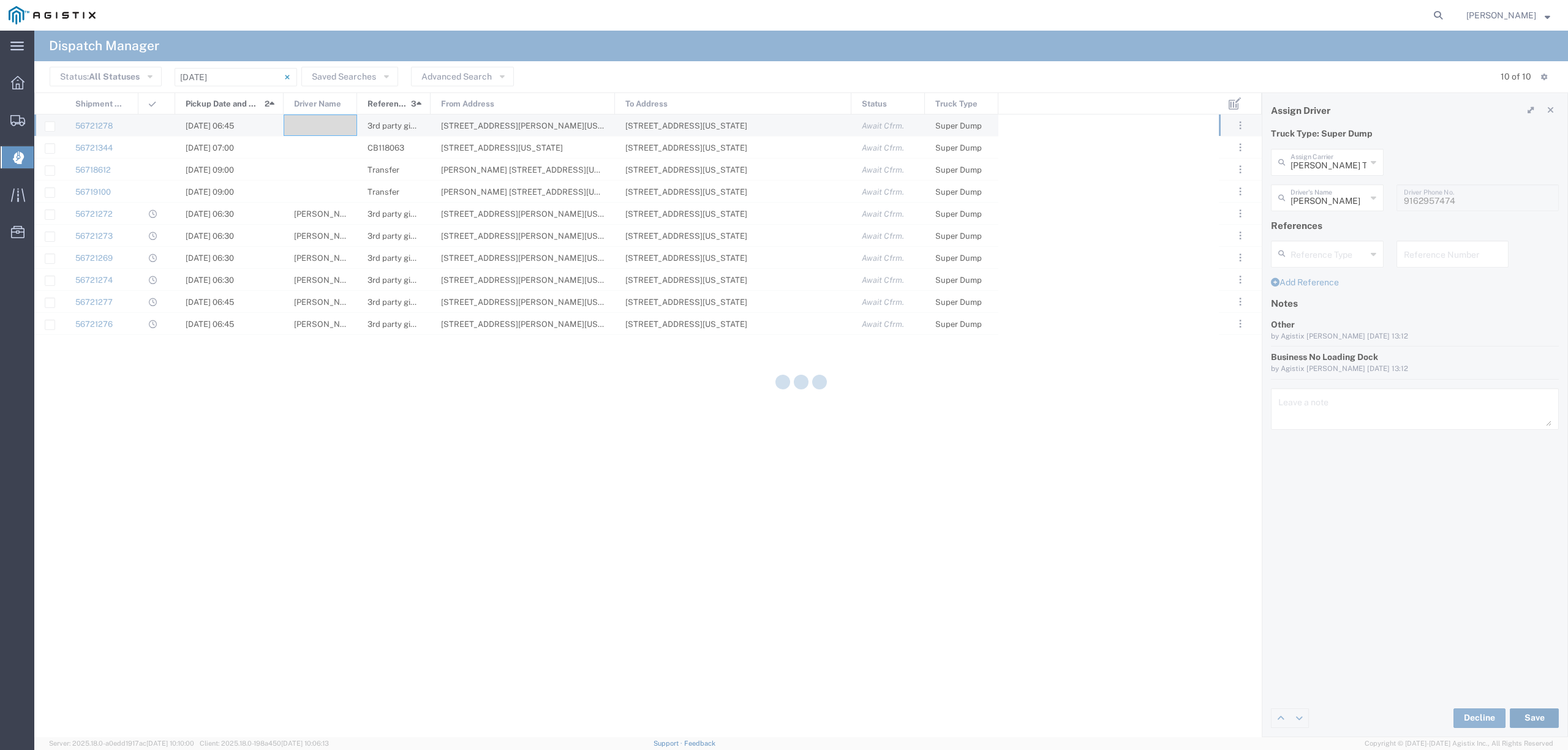
type input "[PERSON_NAME]"
type input "[PERSON_NAME] Trucking"
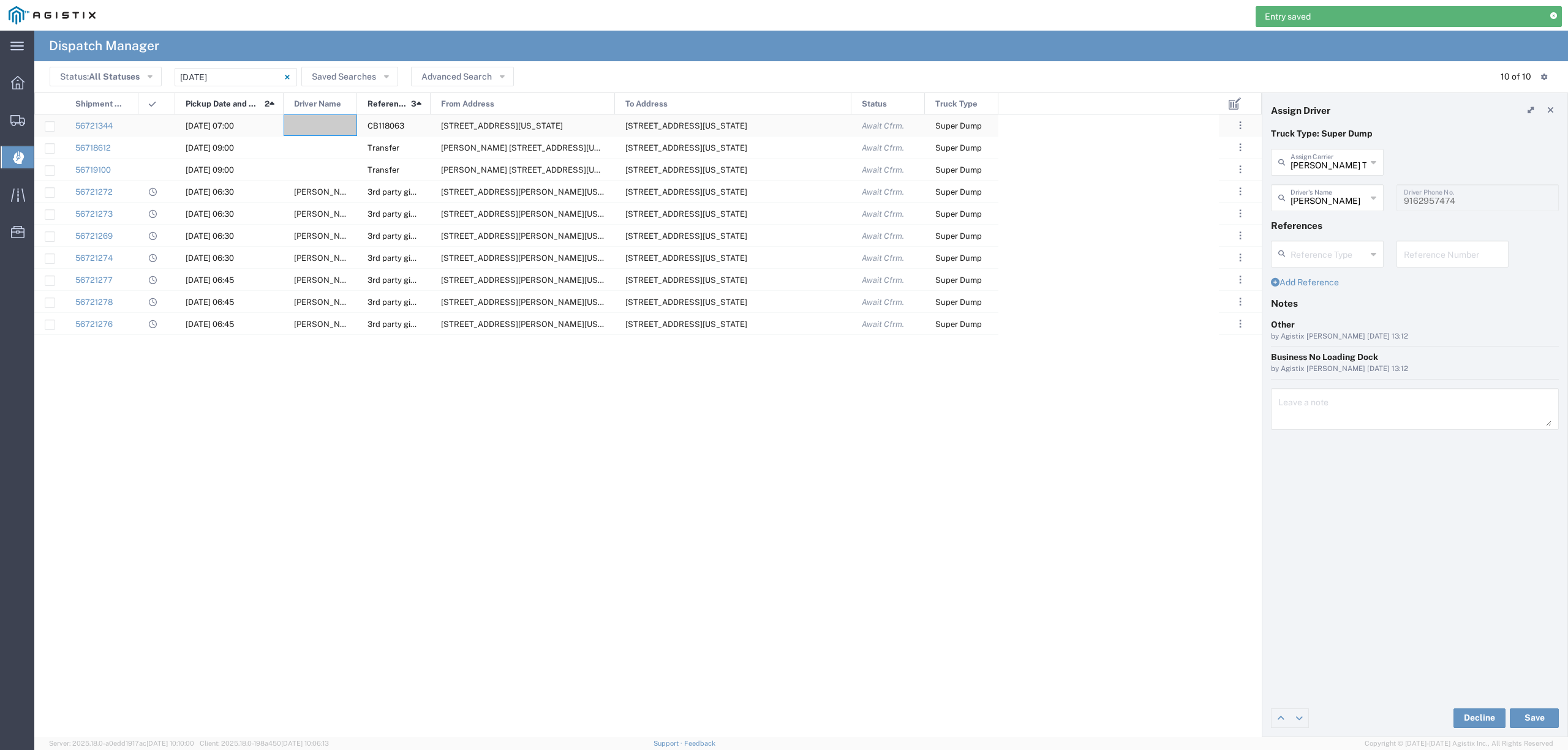
click at [314, 126] on div at bounding box center [320, 125] width 73 height 21
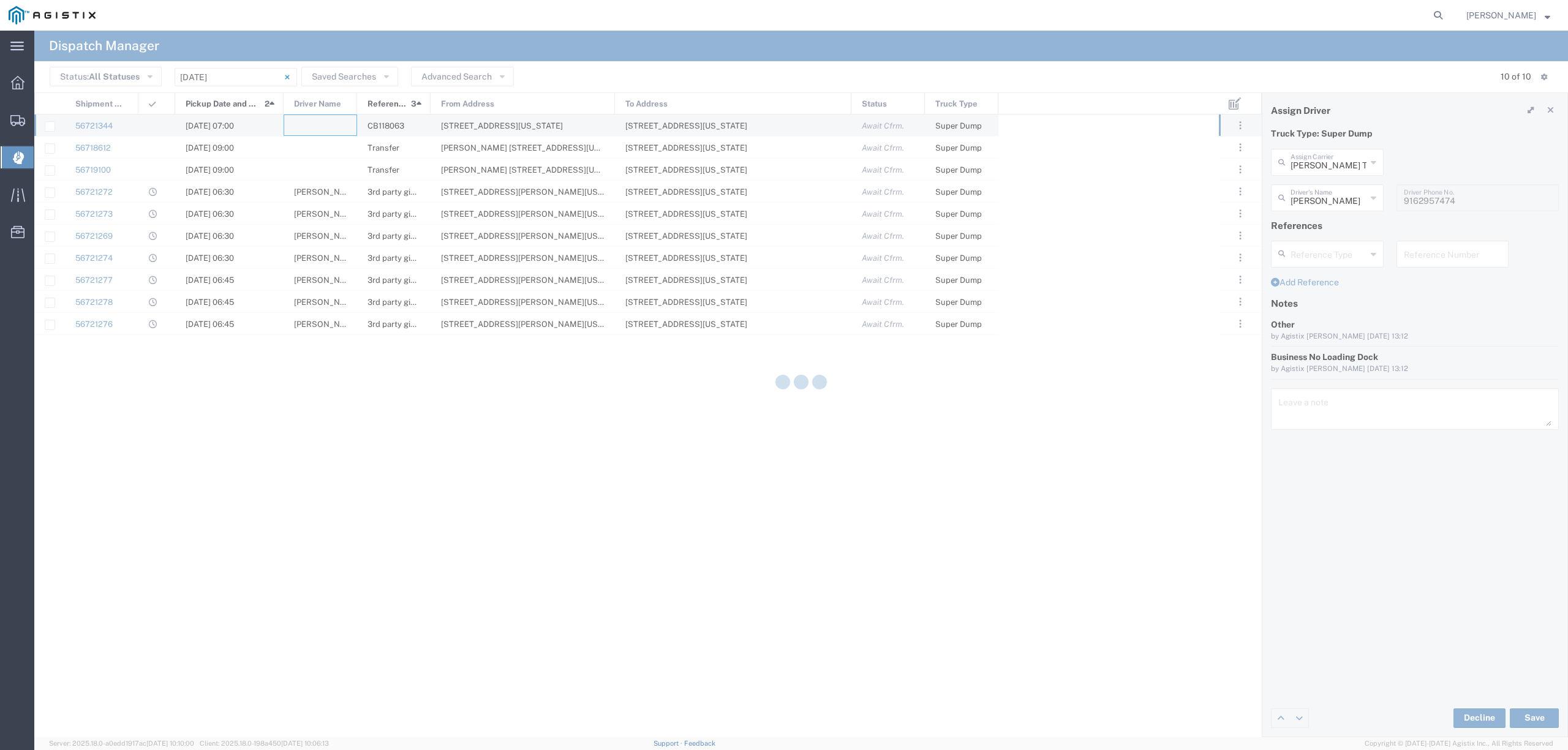
type input "North Coast Trucking"
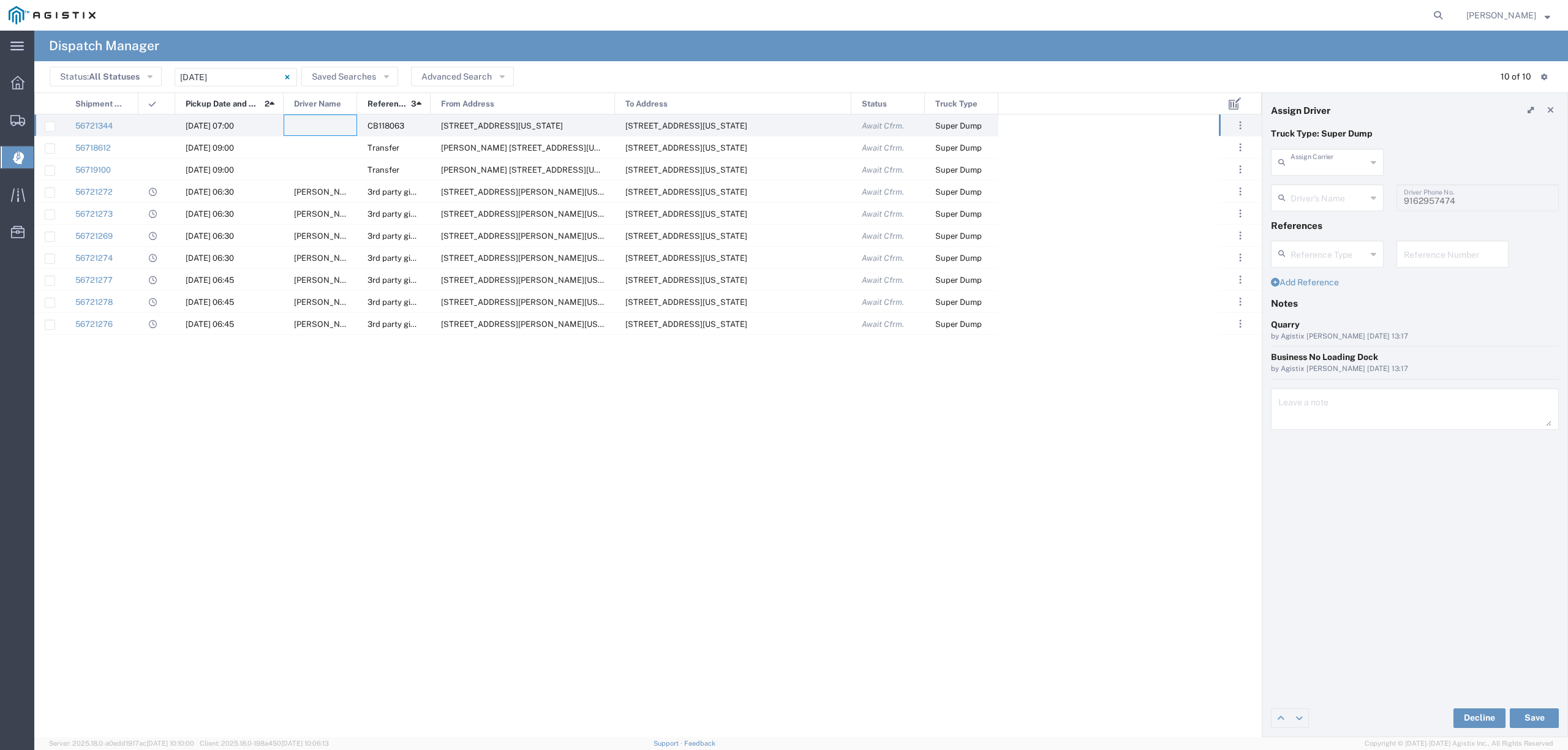
click at [1327, 170] on input "text" at bounding box center [1329, 161] width 76 height 21
type input "d"
click at [1299, 192] on span "P&D Heavy Hauling" at bounding box center [1327, 189] width 110 height 19
type input "P&D Heavy Hauling"
click at [1306, 196] on input "text" at bounding box center [1329, 196] width 77 height 21
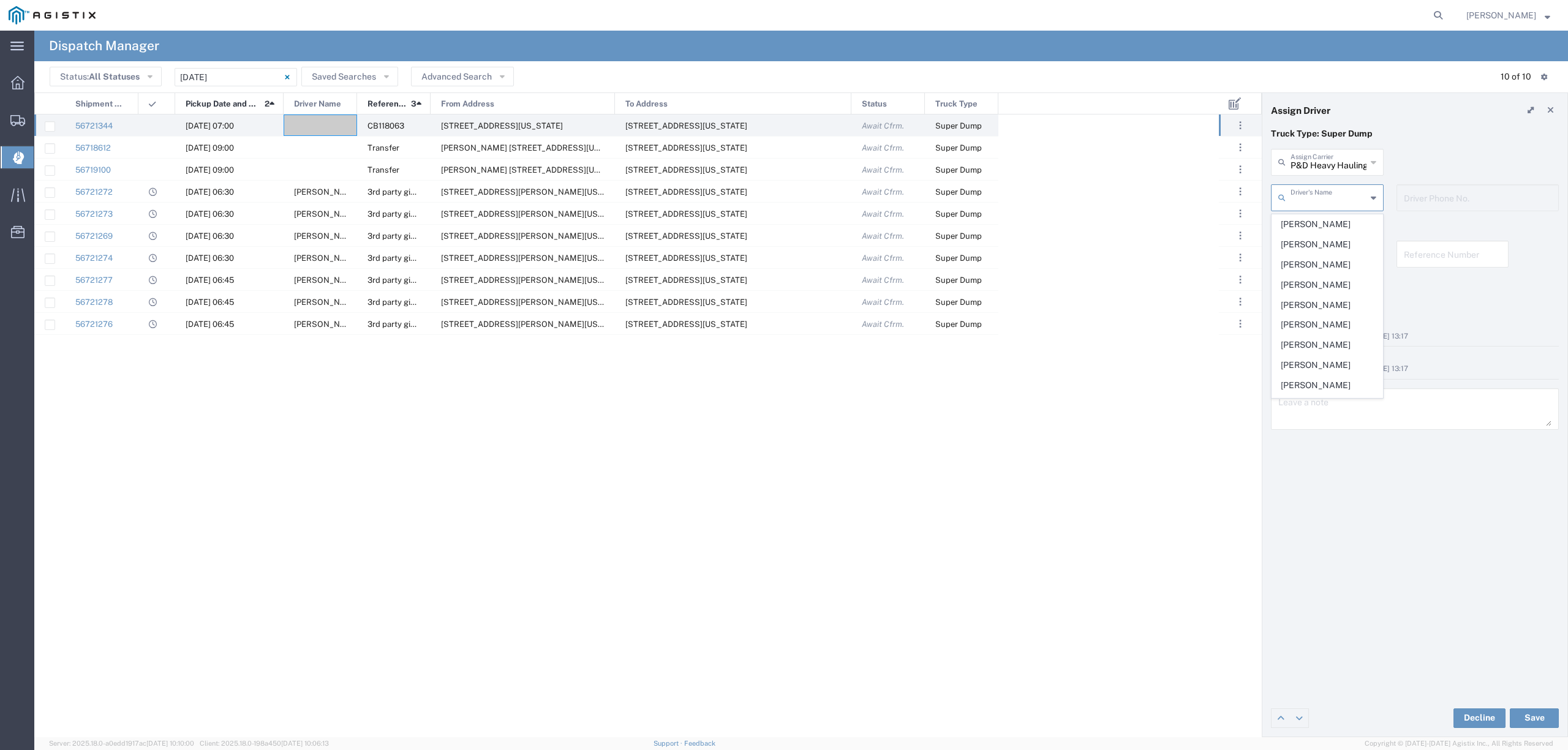
click at [1341, 306] on span "[PERSON_NAME]" at bounding box center [1327, 305] width 110 height 19
type input "[PERSON_NAME]"
type input "[PHONE_NUMBER]"
click at [1528, 713] on button "Save" at bounding box center [1534, 718] width 49 height 20
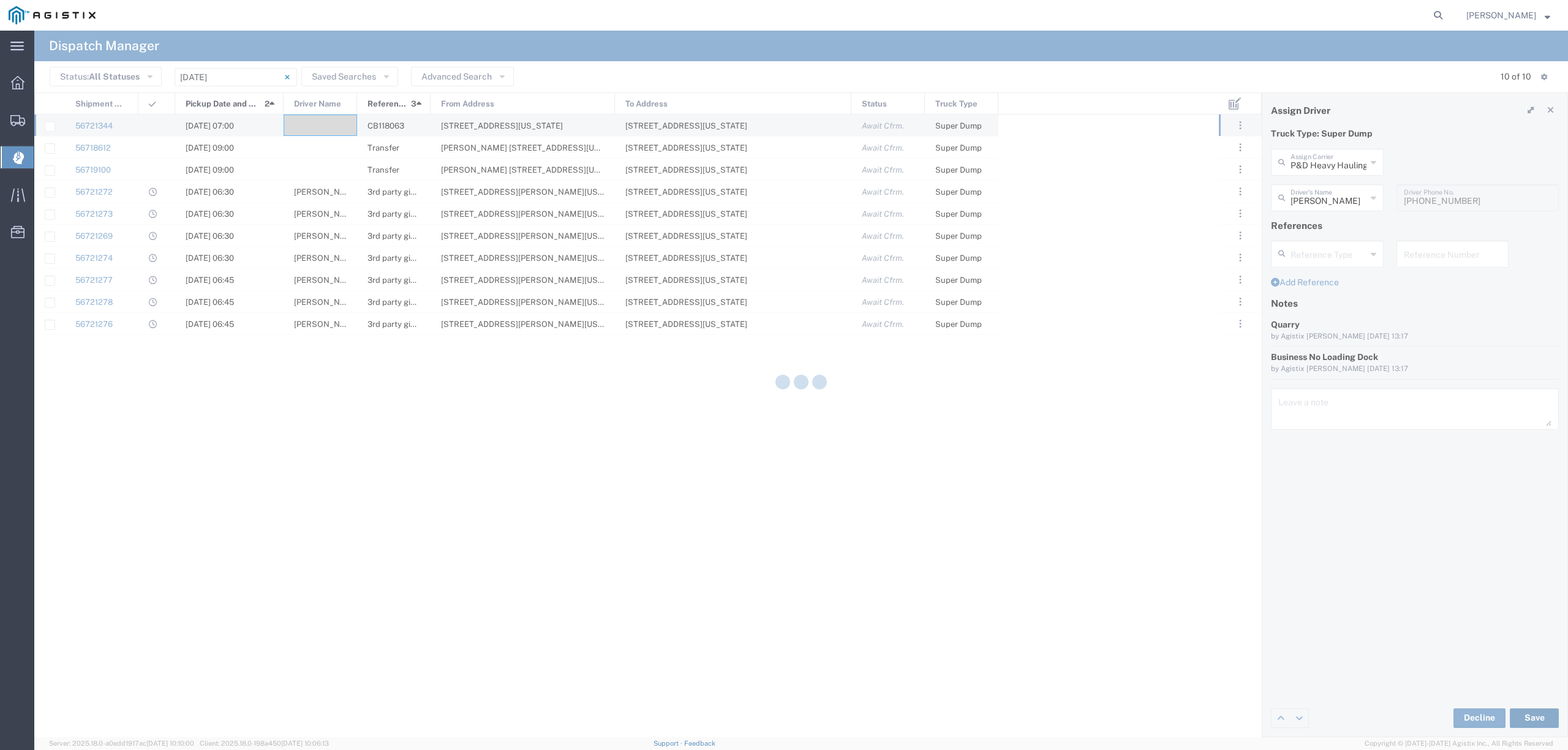
type input "[PERSON_NAME]"
type input "P&D Heavy Hauling"
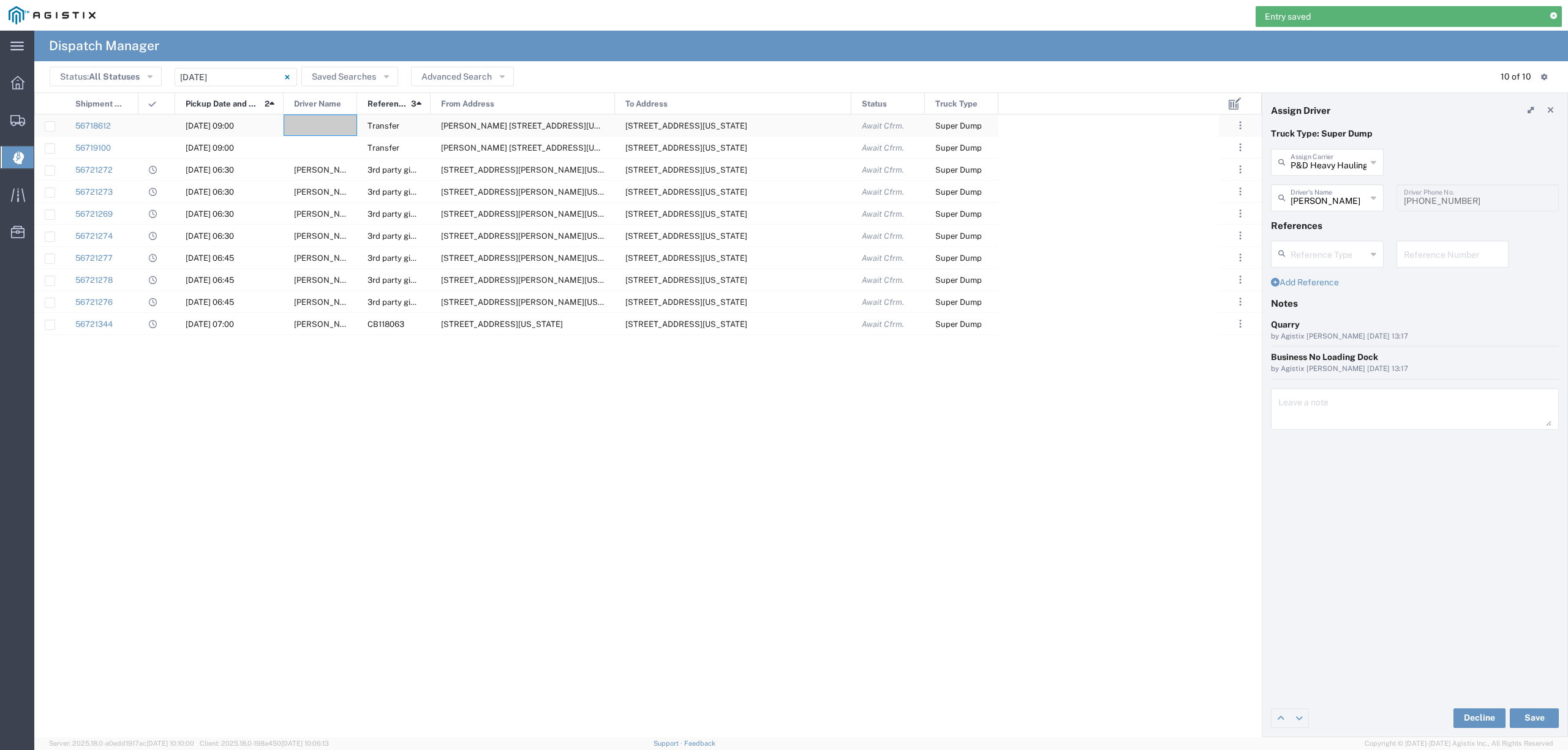
click at [332, 116] on div at bounding box center [320, 125] width 73 height 21
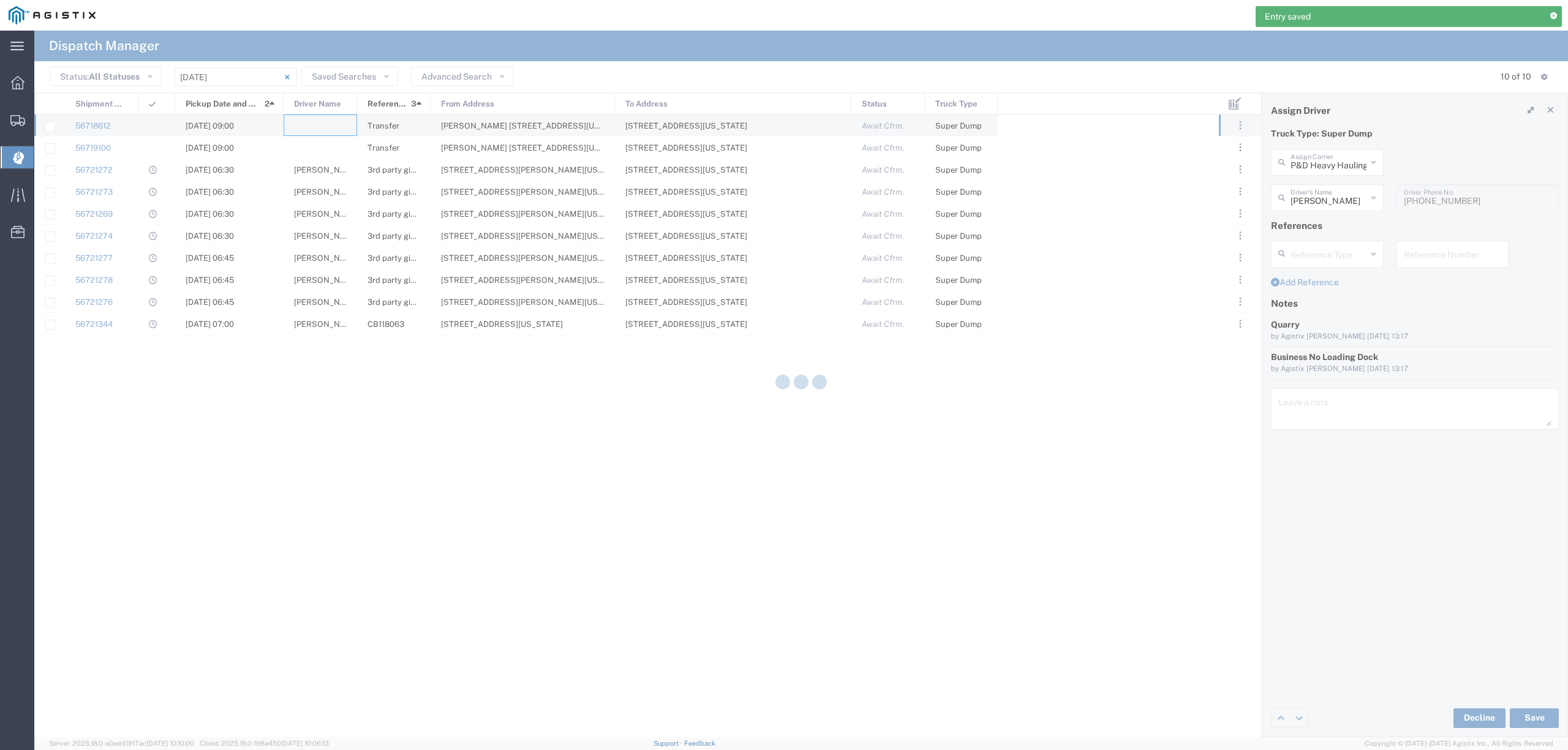
type input "North Coast Trucking"
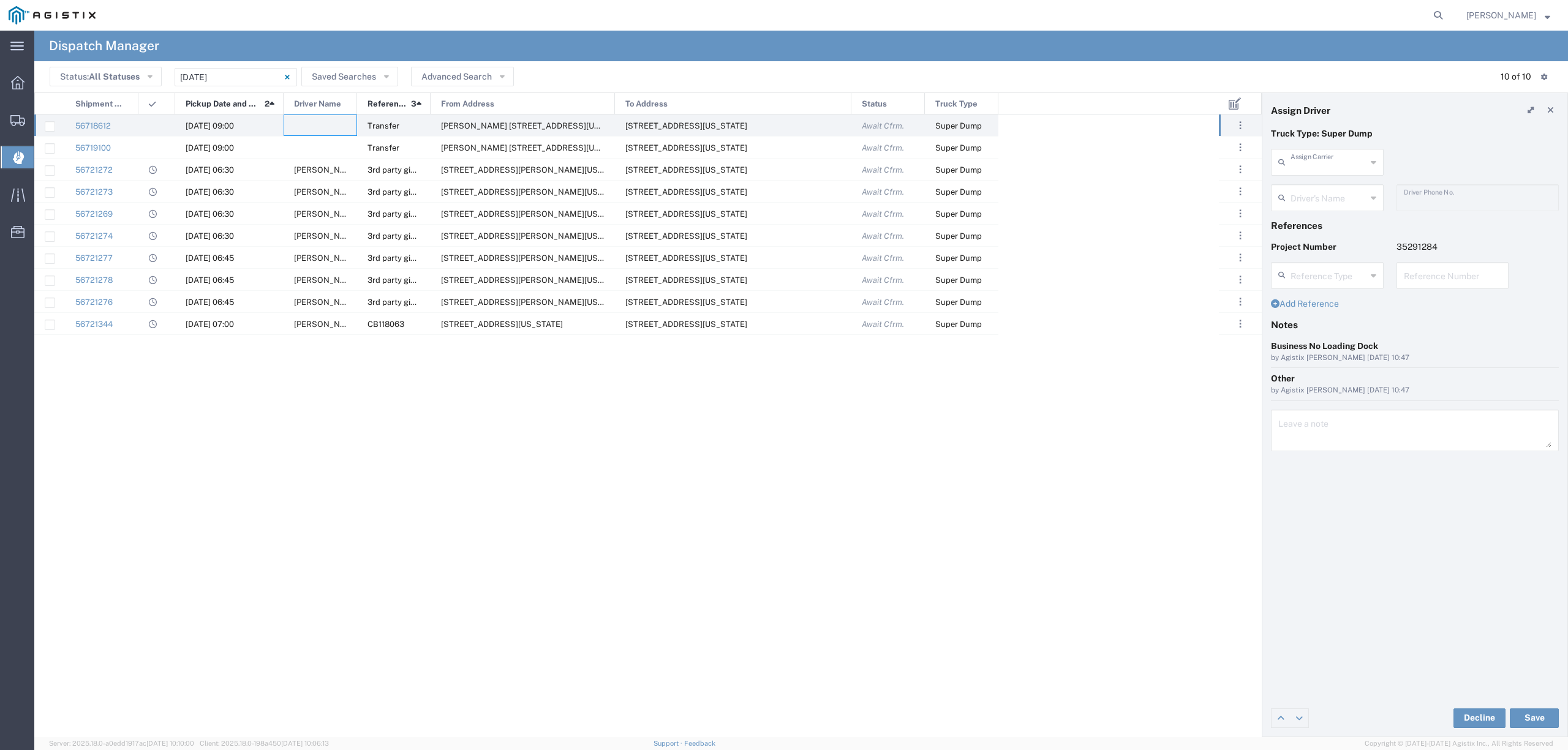
click at [1321, 169] on input "text" at bounding box center [1329, 161] width 76 height 21
click at [1327, 190] on span "TC Trucklines Inc" at bounding box center [1327, 189] width 110 height 19
type input "TC Trucklines Inc"
click at [1326, 196] on input "text" at bounding box center [1329, 196] width 77 height 21
click at [1319, 218] on span "[PERSON_NAME]" at bounding box center [1327, 224] width 110 height 19
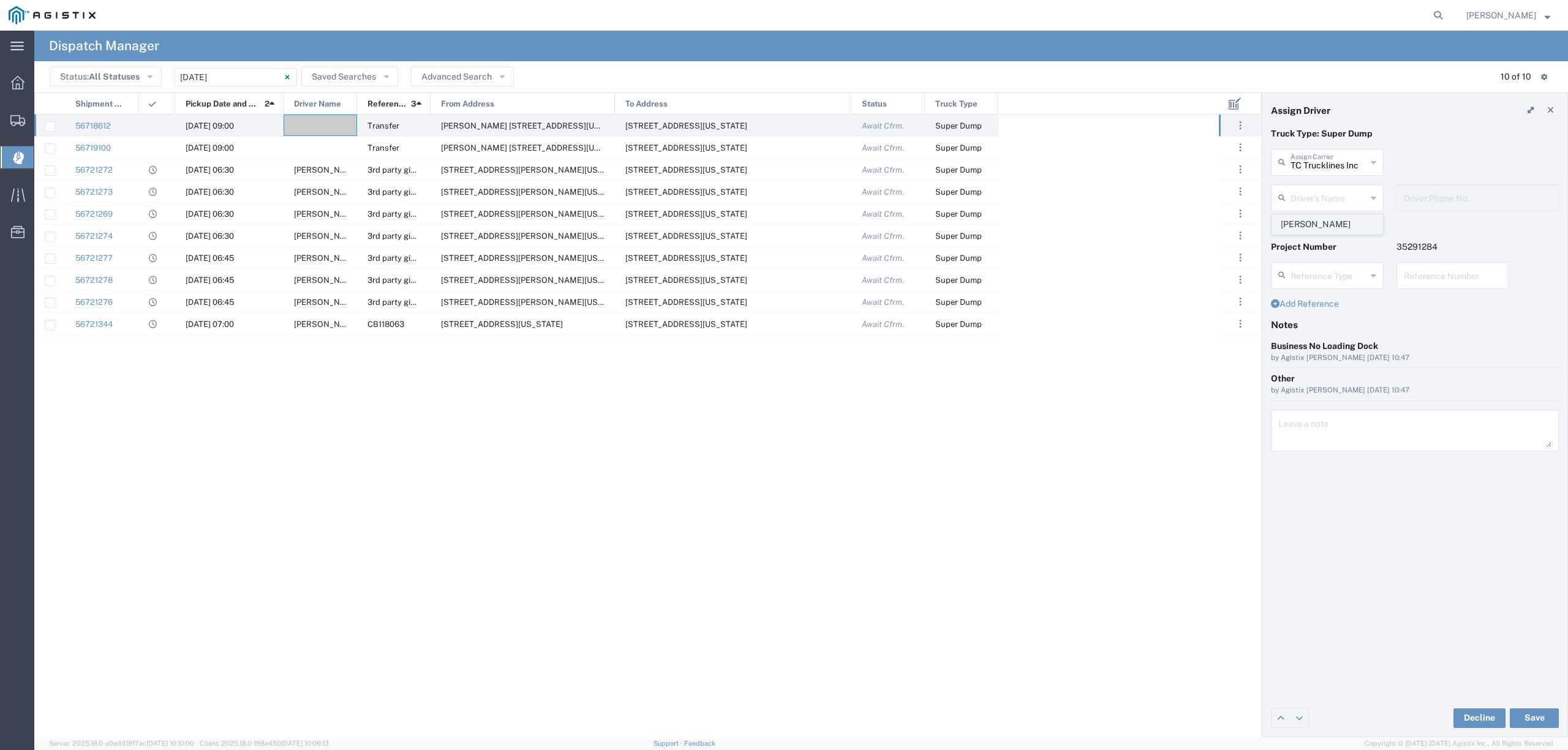
type input "[PERSON_NAME]"
type input "5593756728"
click at [1525, 713] on button "Save" at bounding box center [1534, 718] width 49 height 20
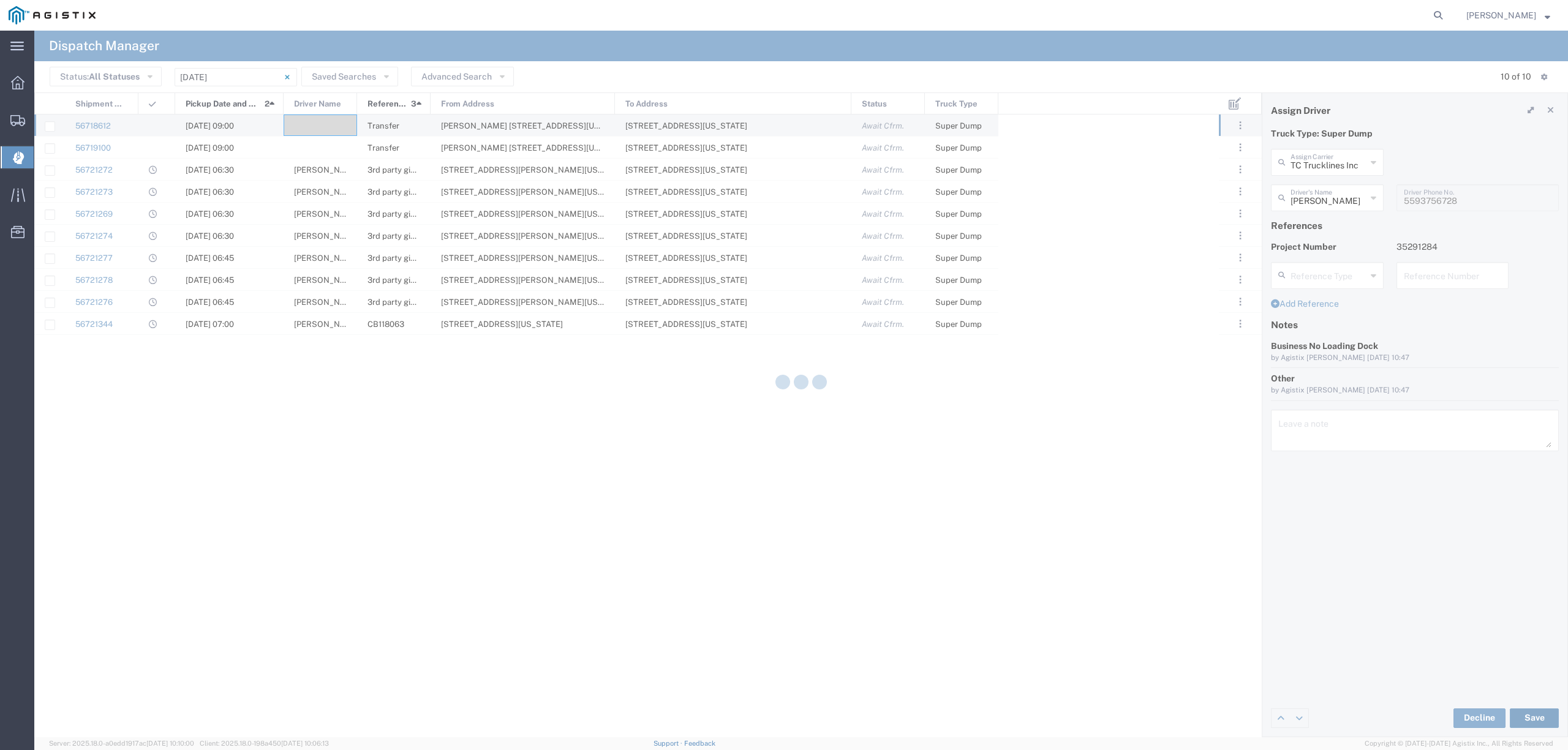
type input "[PERSON_NAME]"
type input "TC Trucklines Inc"
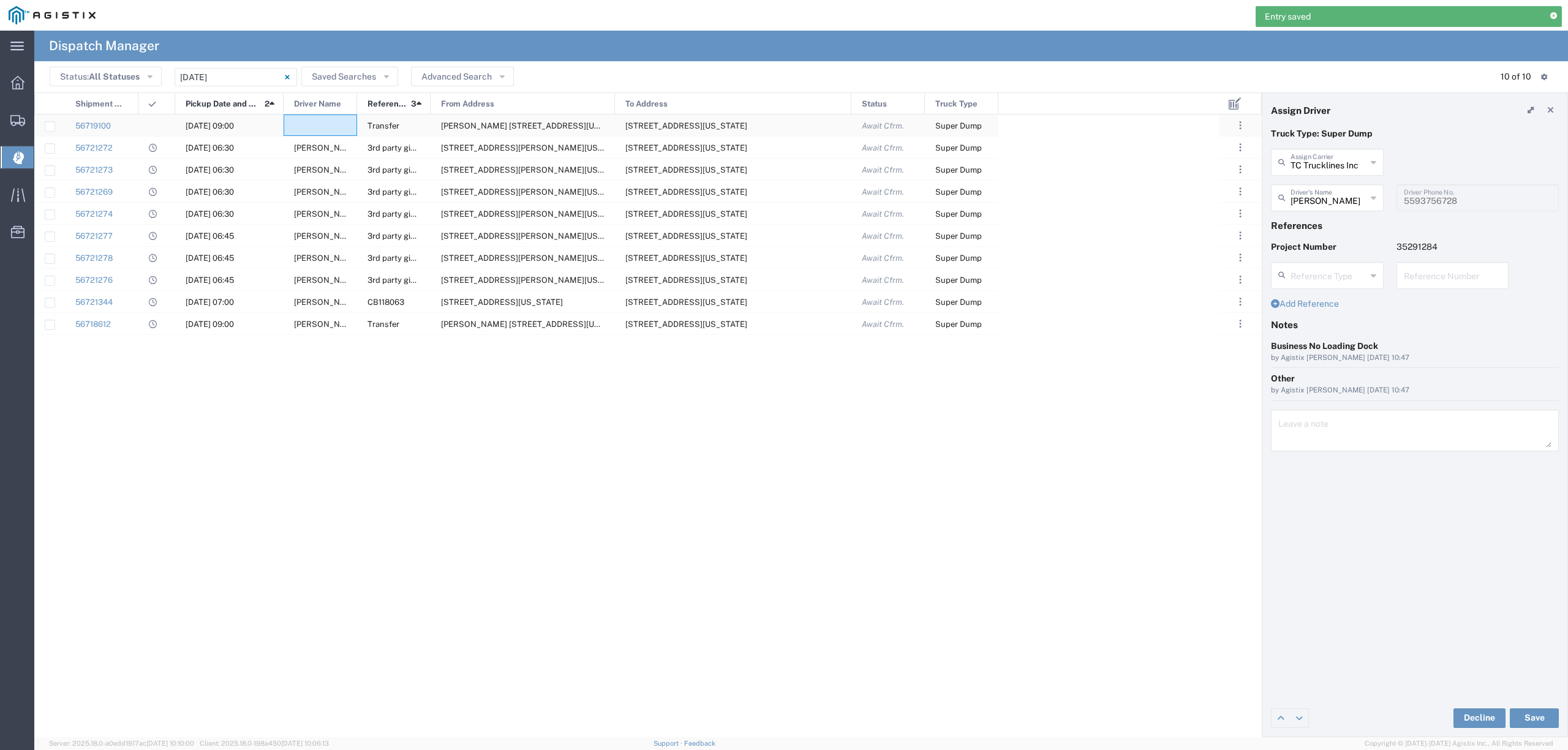
click at [325, 126] on div at bounding box center [320, 125] width 73 height 21
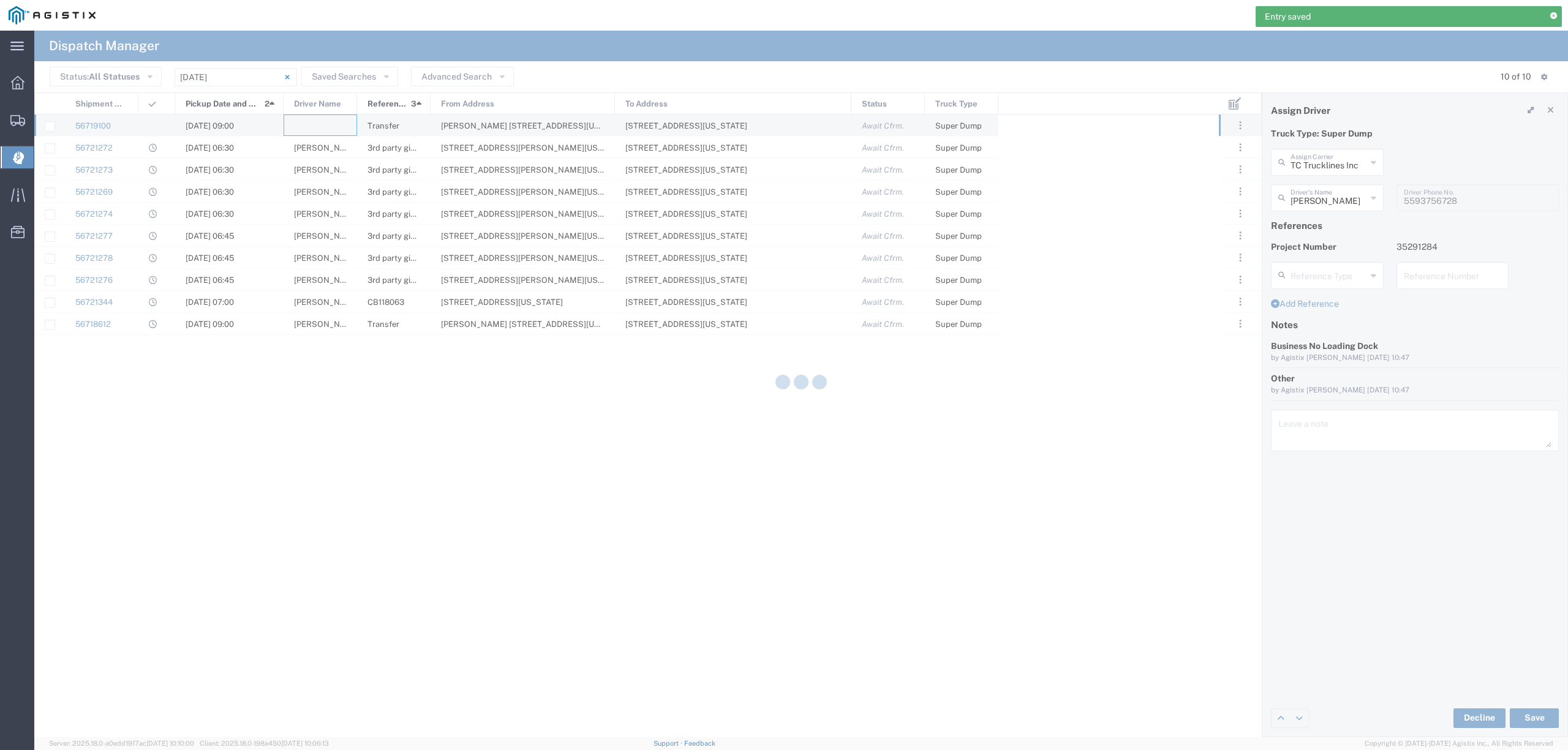
type input "North Coast Trucking"
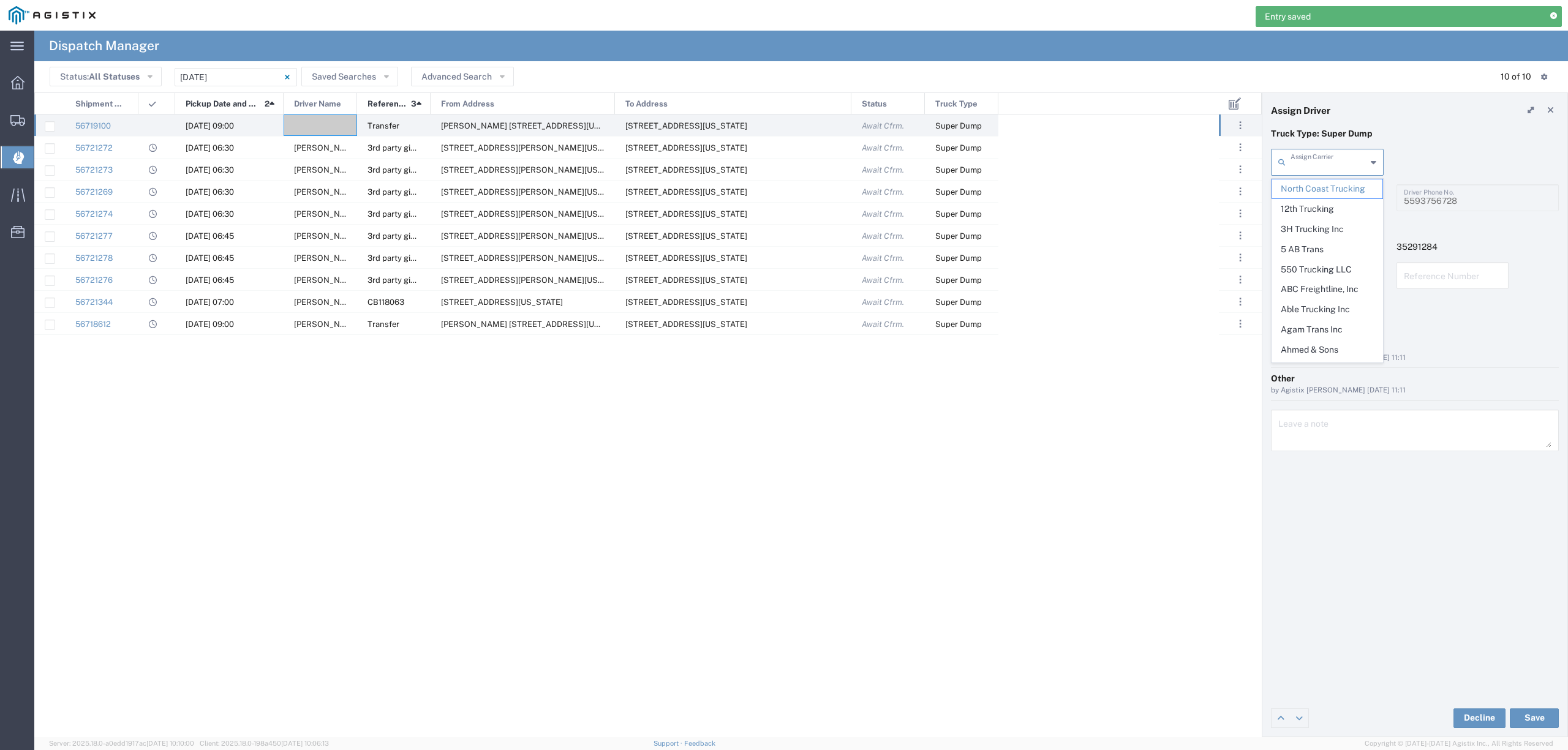
click at [1341, 161] on input "text" at bounding box center [1329, 161] width 76 height 21
type input "[PERSON_NAME]"
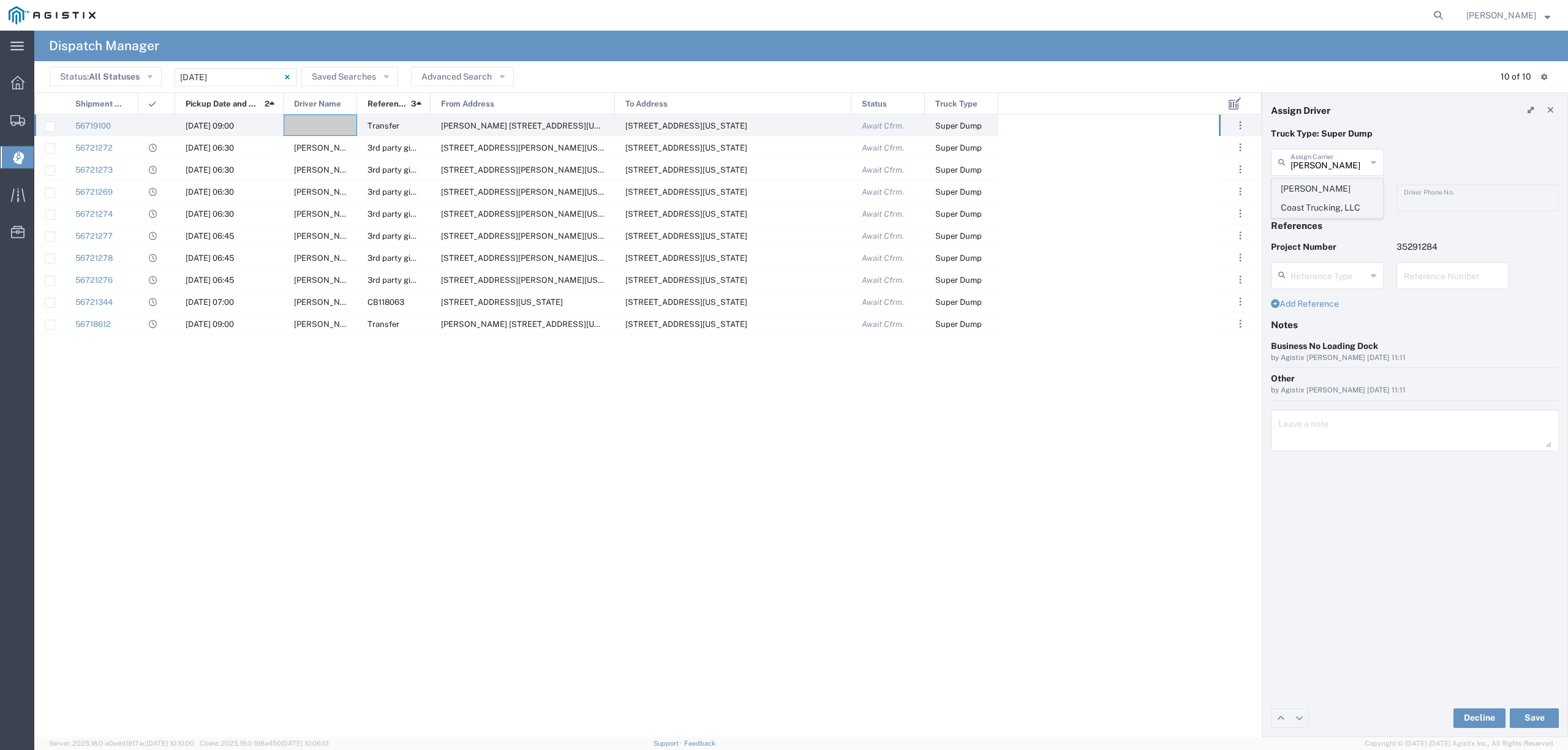
click at [1352, 199] on span "[PERSON_NAME] Coast Trucking, LLC" at bounding box center [1327, 199] width 110 height 38
type input "[PERSON_NAME] Coast Trucking, LLC"
click at [1326, 209] on div "Driver's Name" at bounding box center [1327, 197] width 113 height 27
click at [1328, 199] on input "text" at bounding box center [1329, 196] width 77 height 21
click at [1328, 199] on input "text" at bounding box center [1329, 196] width 76 height 21
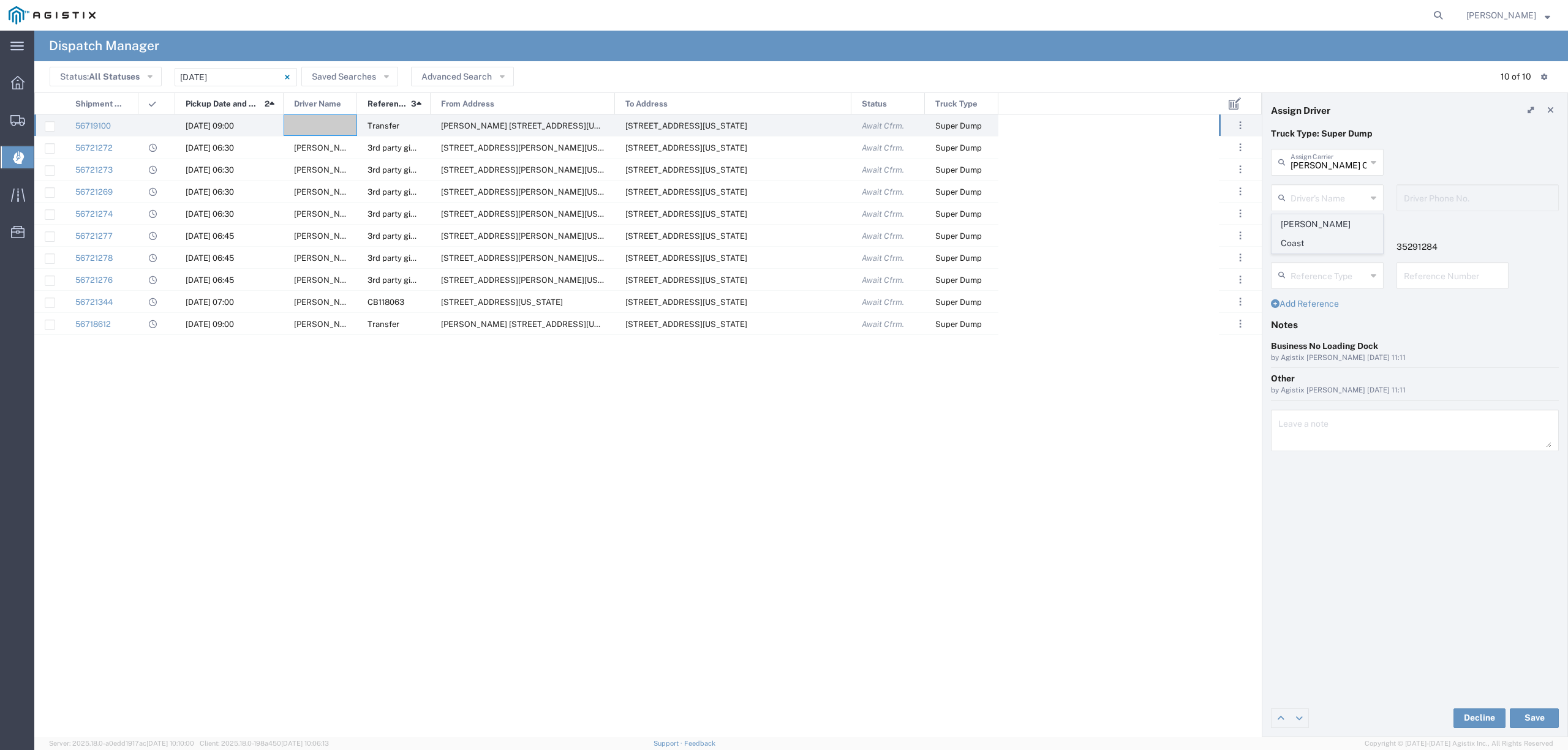
click at [1334, 221] on span "[PERSON_NAME] Coast" at bounding box center [1327, 234] width 110 height 38
type input "[PERSON_NAME] Coast"
type input "6616191927"
click at [1529, 720] on button "Save" at bounding box center [1534, 718] width 49 height 20
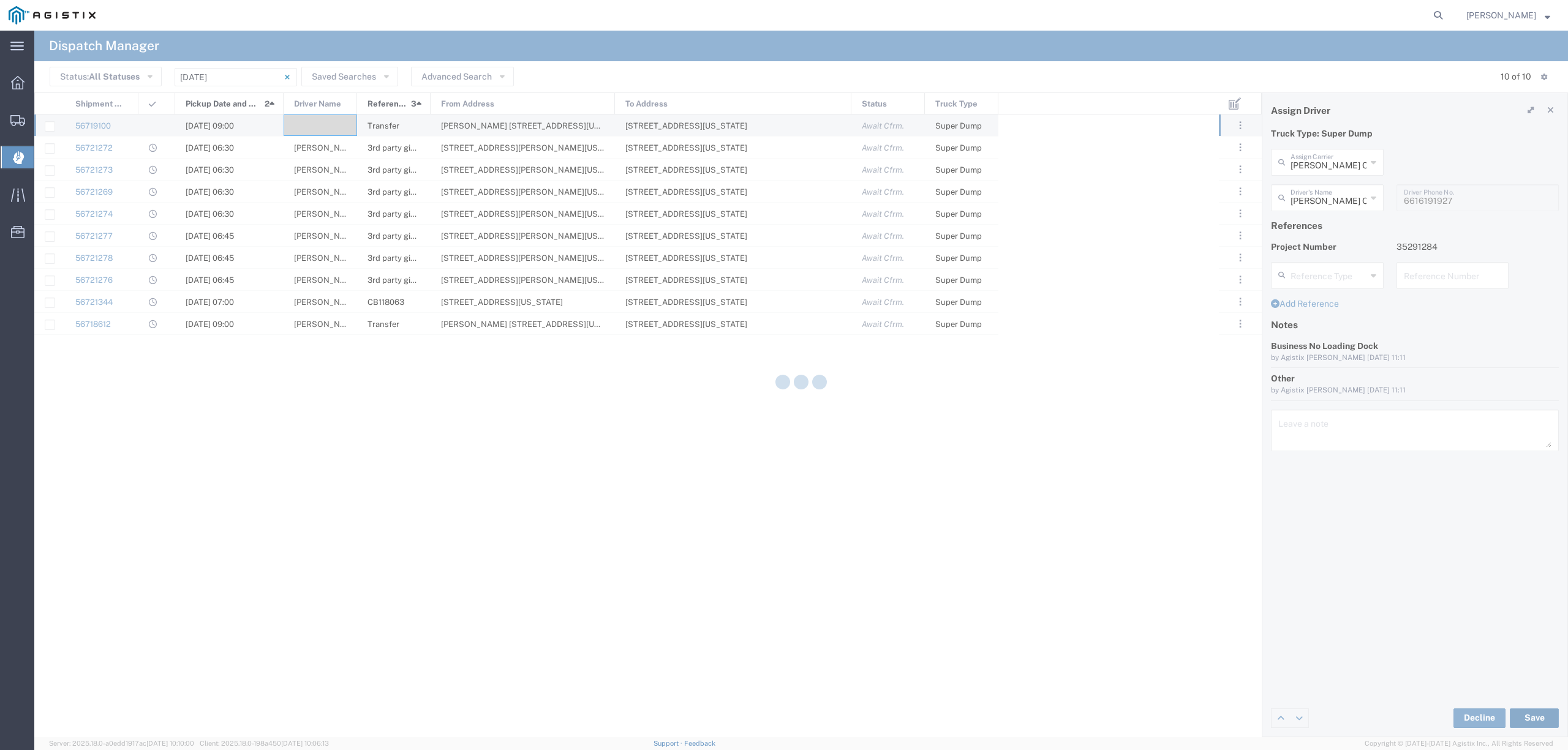
type input "[PERSON_NAME] Coast"
type input "[PERSON_NAME] Coast Trucking, LLC"
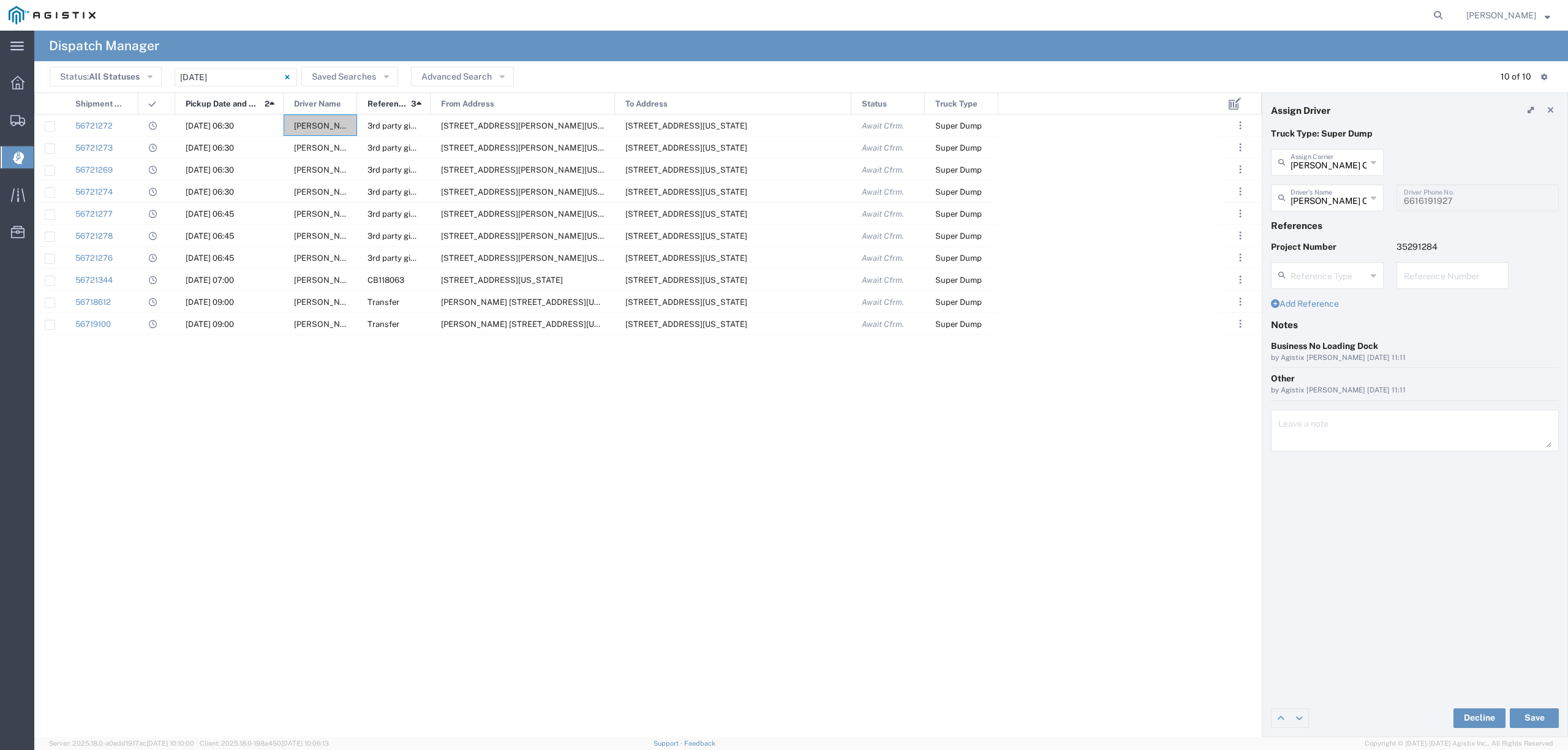
click at [405, 539] on div "56721272 [DATE] 06:30 [PERSON_NAME] 3rd party giveaway [STREET_ADDRESS][PERSON_…" at bounding box center [626, 426] width 1185 height 623
click at [361, 441] on div "56721272 [DATE] 06:30 [PERSON_NAME] 3rd party giveaway [STREET_ADDRESS][PERSON_…" at bounding box center [626, 426] width 1185 height 623
